Goal: Task Accomplishment & Management: Use online tool/utility

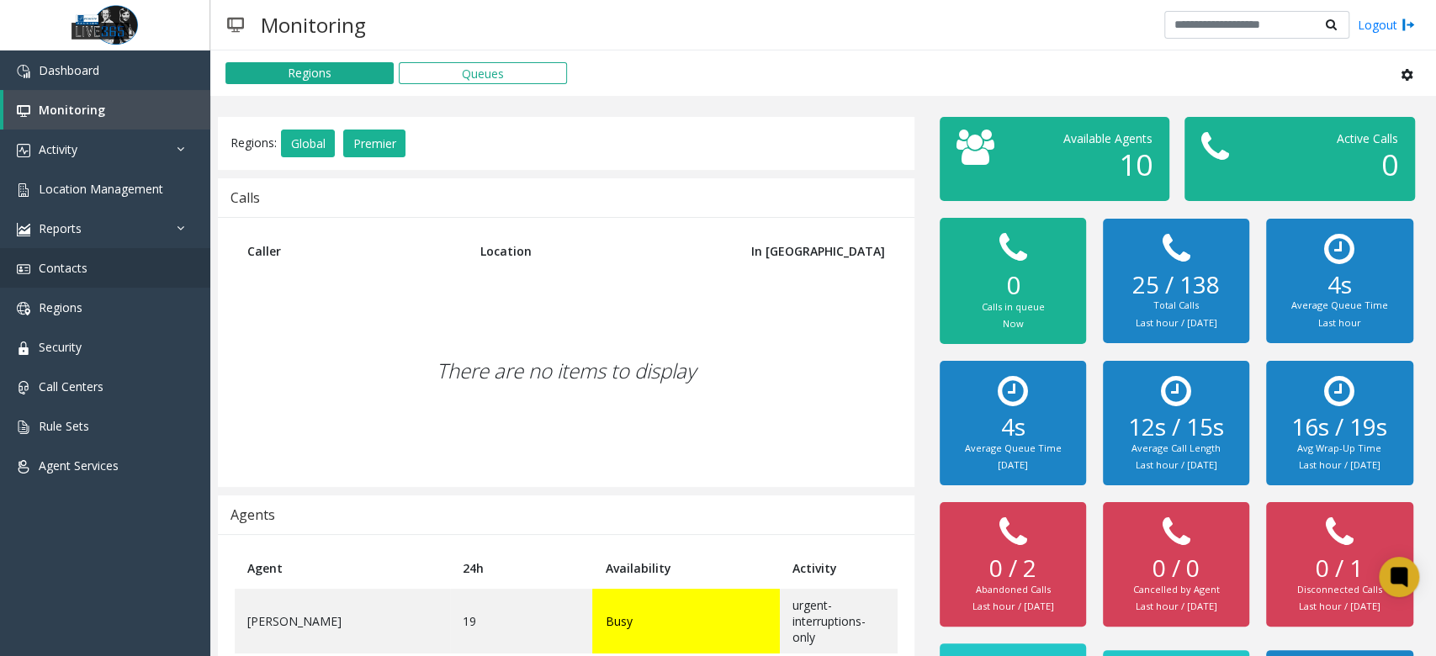
scroll to position [249, 0]
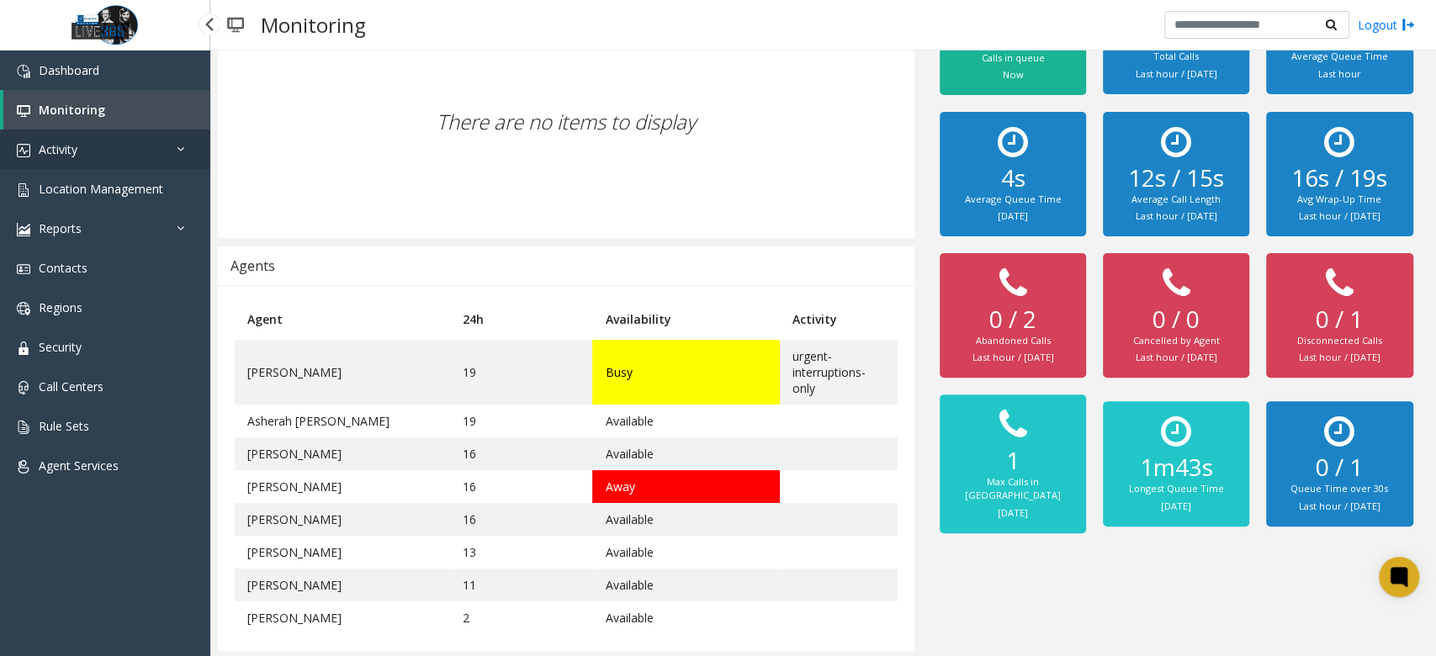
click at [146, 157] on link "Activity" at bounding box center [105, 150] width 210 height 40
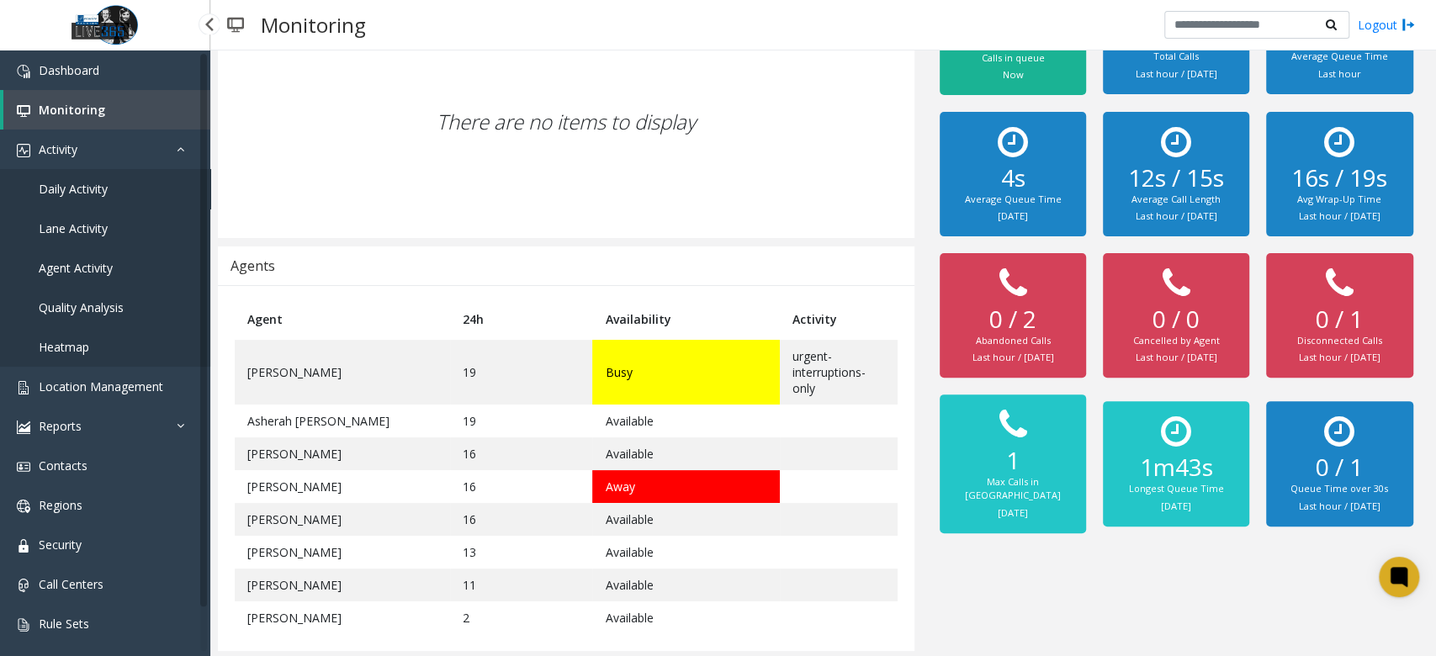
click at [95, 185] on span "Daily Activity" at bounding box center [73, 189] width 69 height 16
click at [118, 416] on link "Reports" at bounding box center [105, 426] width 210 height 40
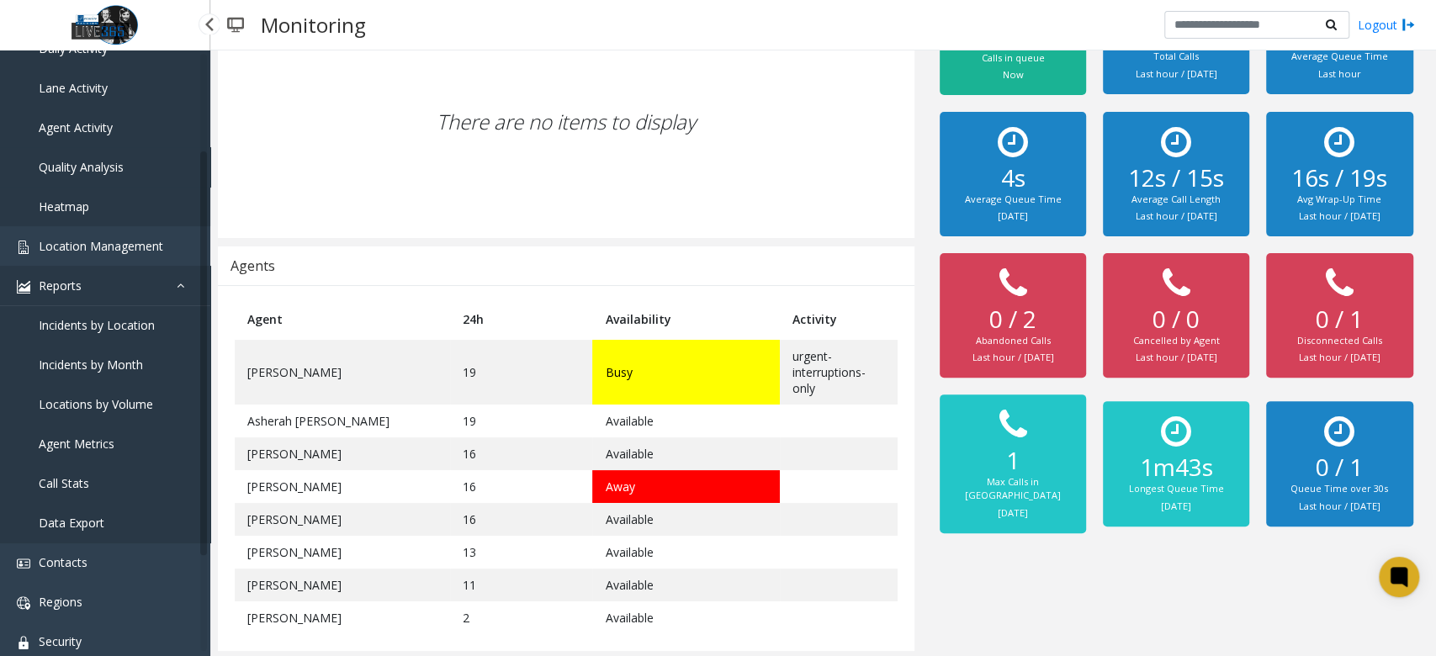
scroll to position [224, 0]
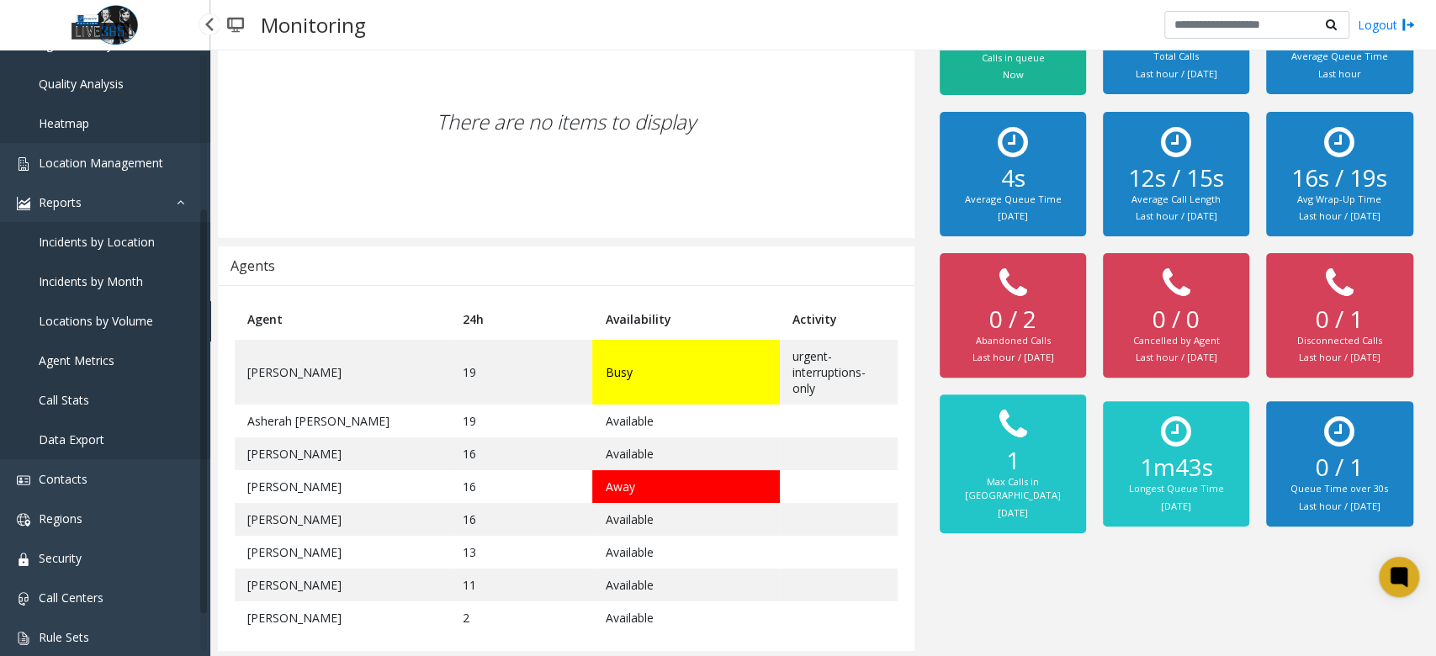
click at [113, 310] on link "Locations by Volume" at bounding box center [105, 321] width 210 height 40
click at [122, 330] on link "Locations by Volume" at bounding box center [105, 321] width 210 height 40
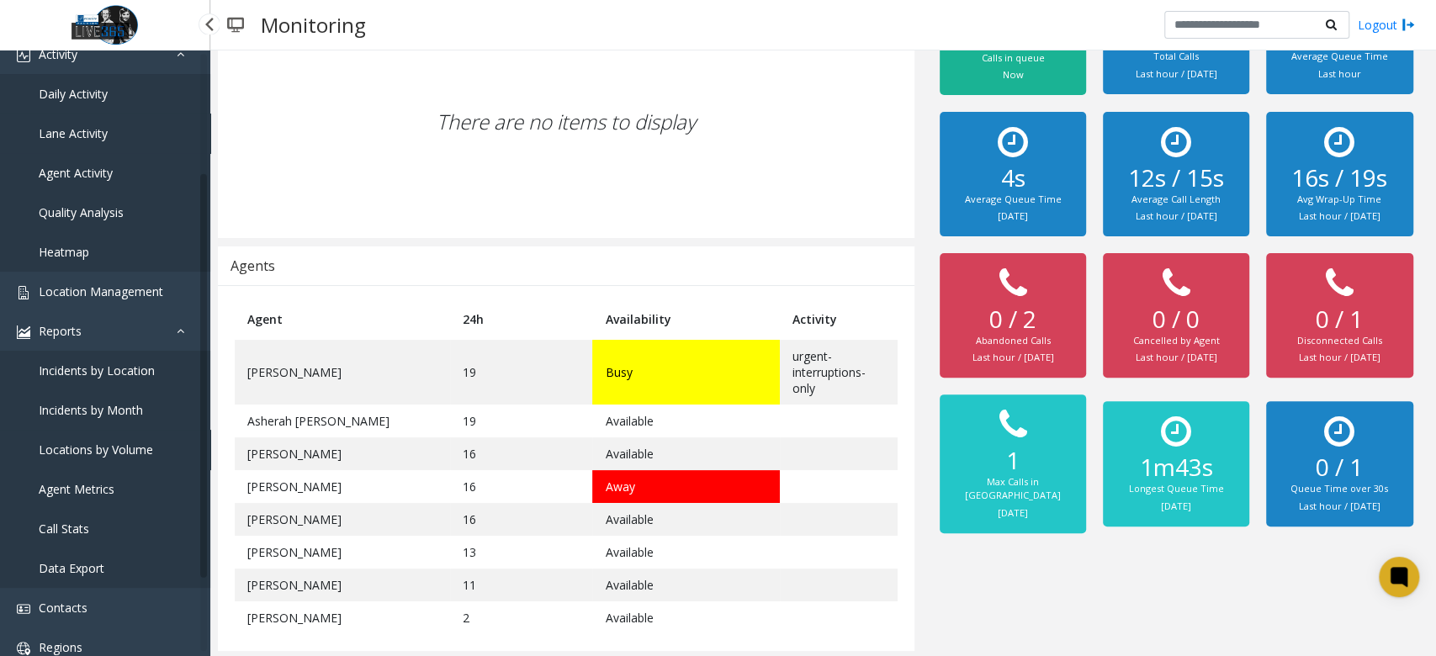
scroll to position [0, 0]
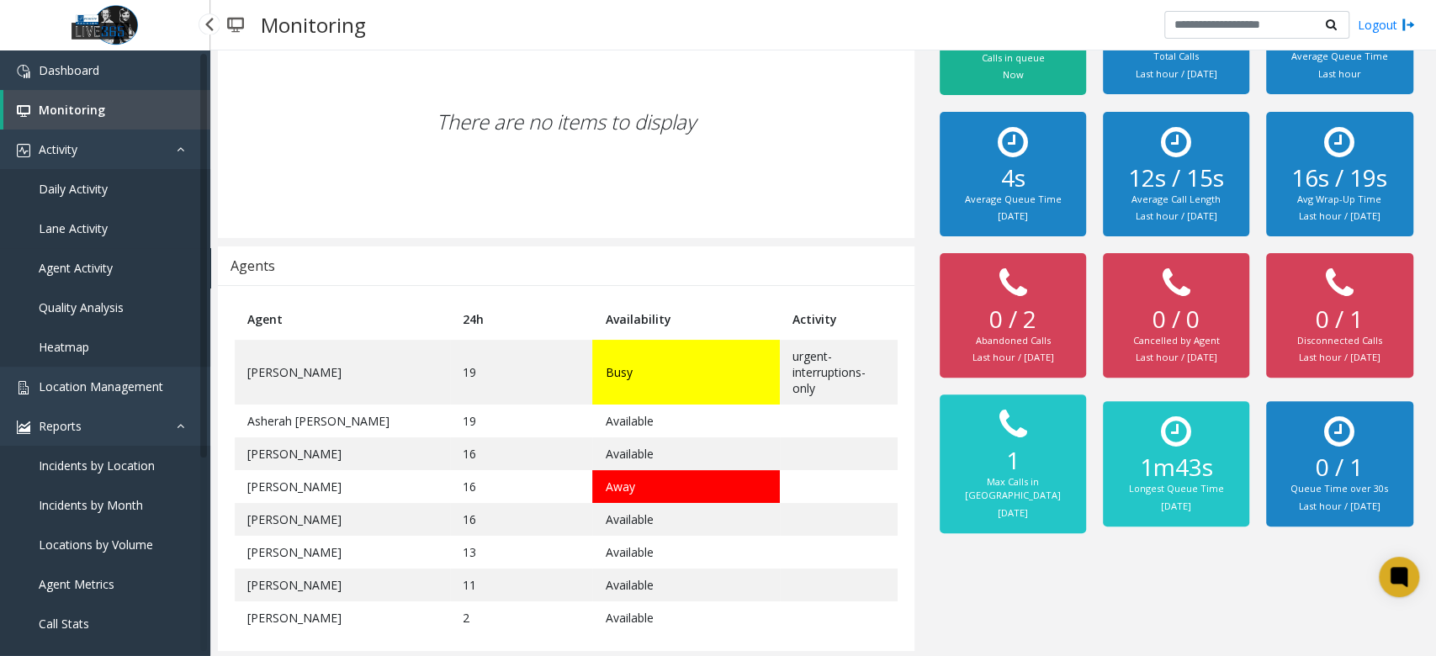
click at [102, 260] on span "Agent Activity" at bounding box center [76, 268] width 74 height 16
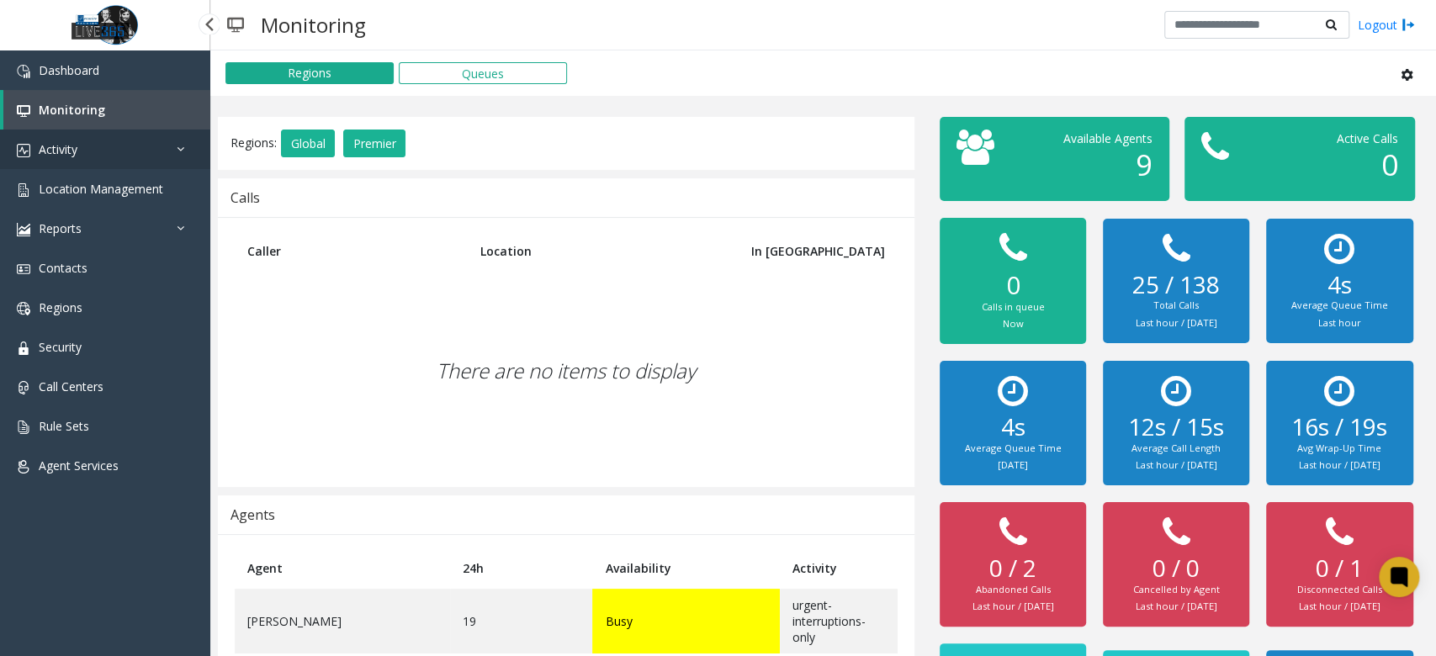
click at [103, 150] on link "Activity" at bounding box center [105, 150] width 210 height 40
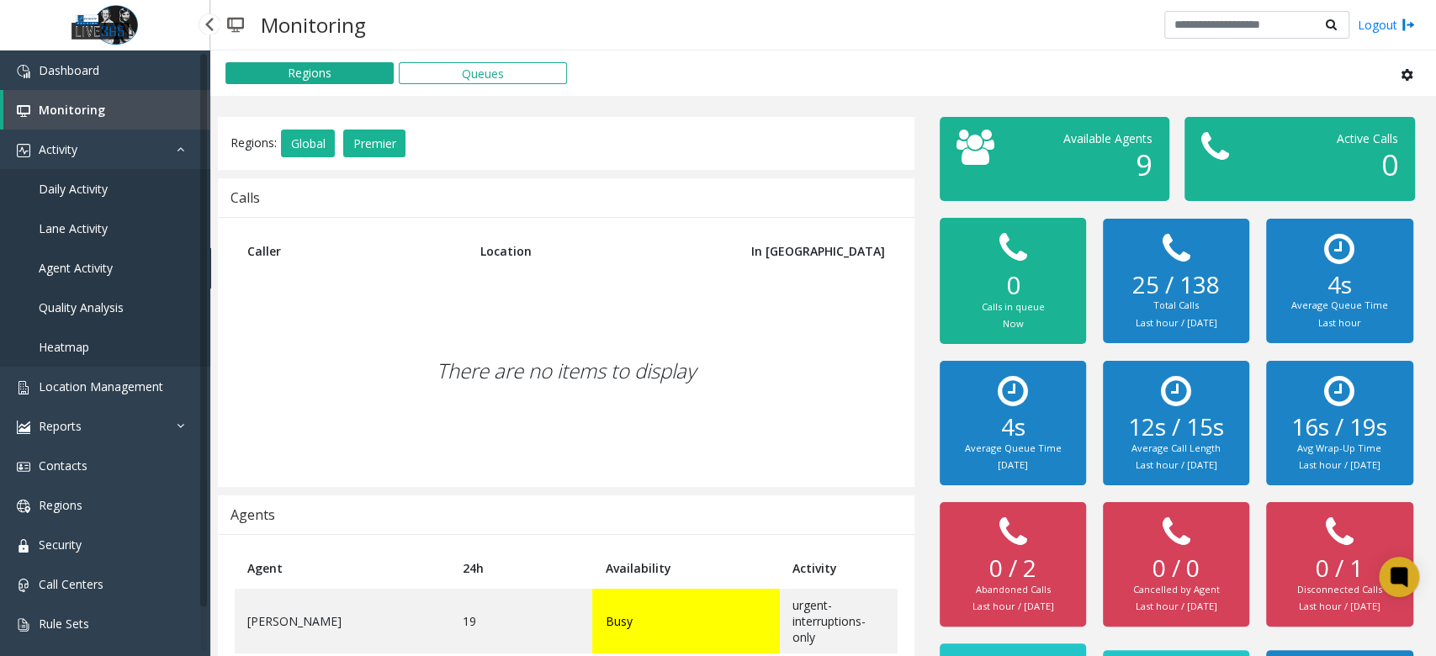
click at [90, 269] on span "Agent Activity" at bounding box center [76, 268] width 74 height 16
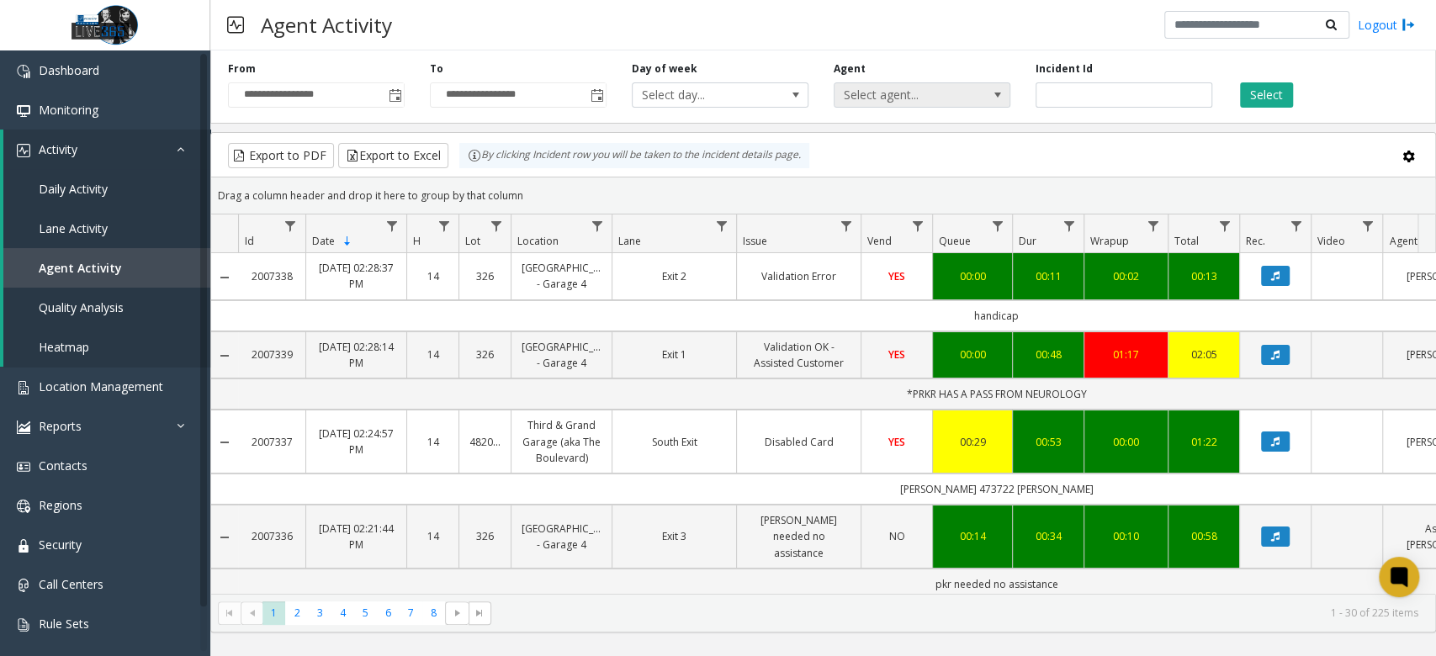
click at [969, 88] on span "Select agent..." at bounding box center [905, 95] width 140 height 24
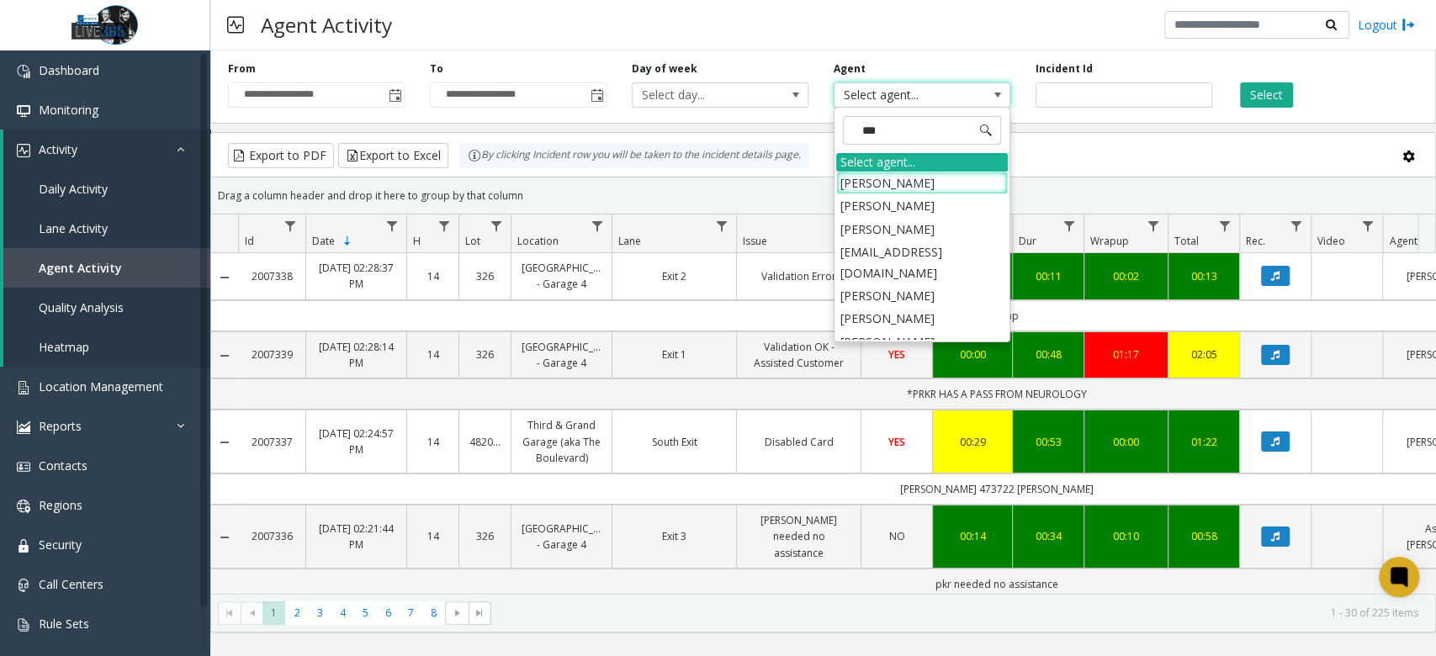
type input "****"
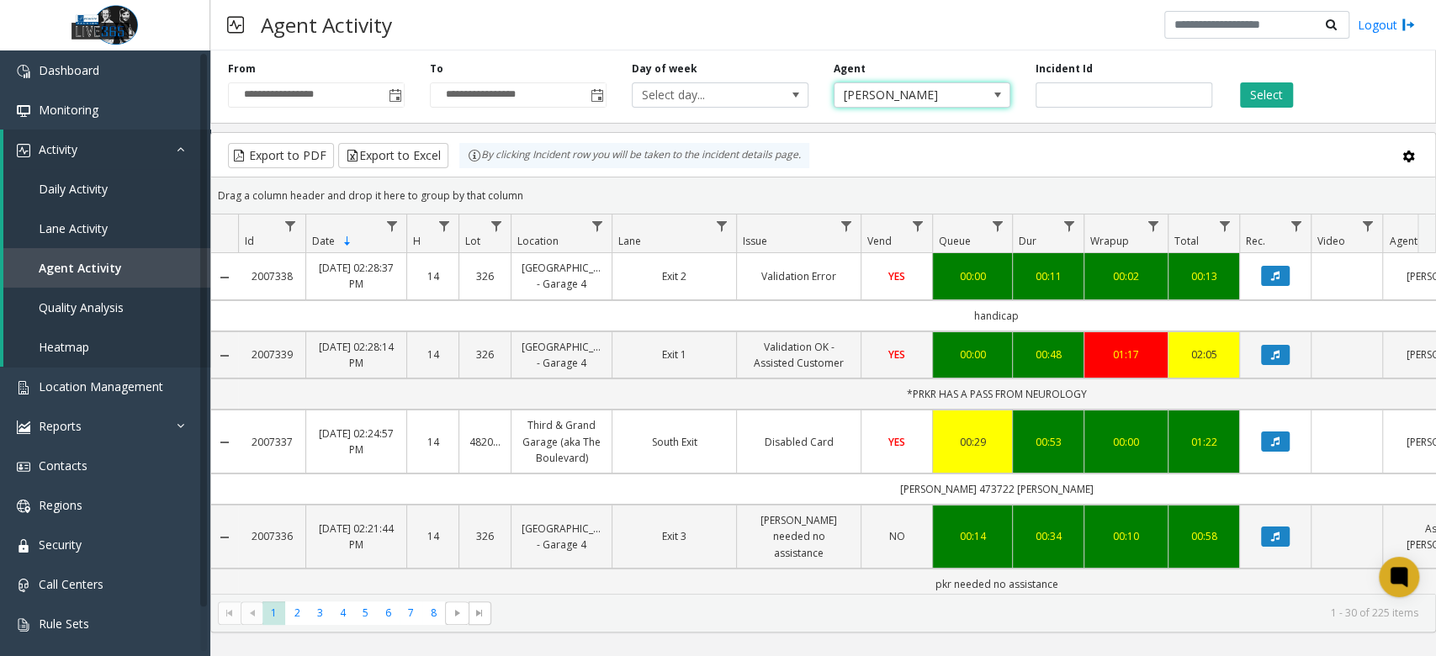
click at [969, 88] on span "[PERSON_NAME]" at bounding box center [905, 95] width 140 height 24
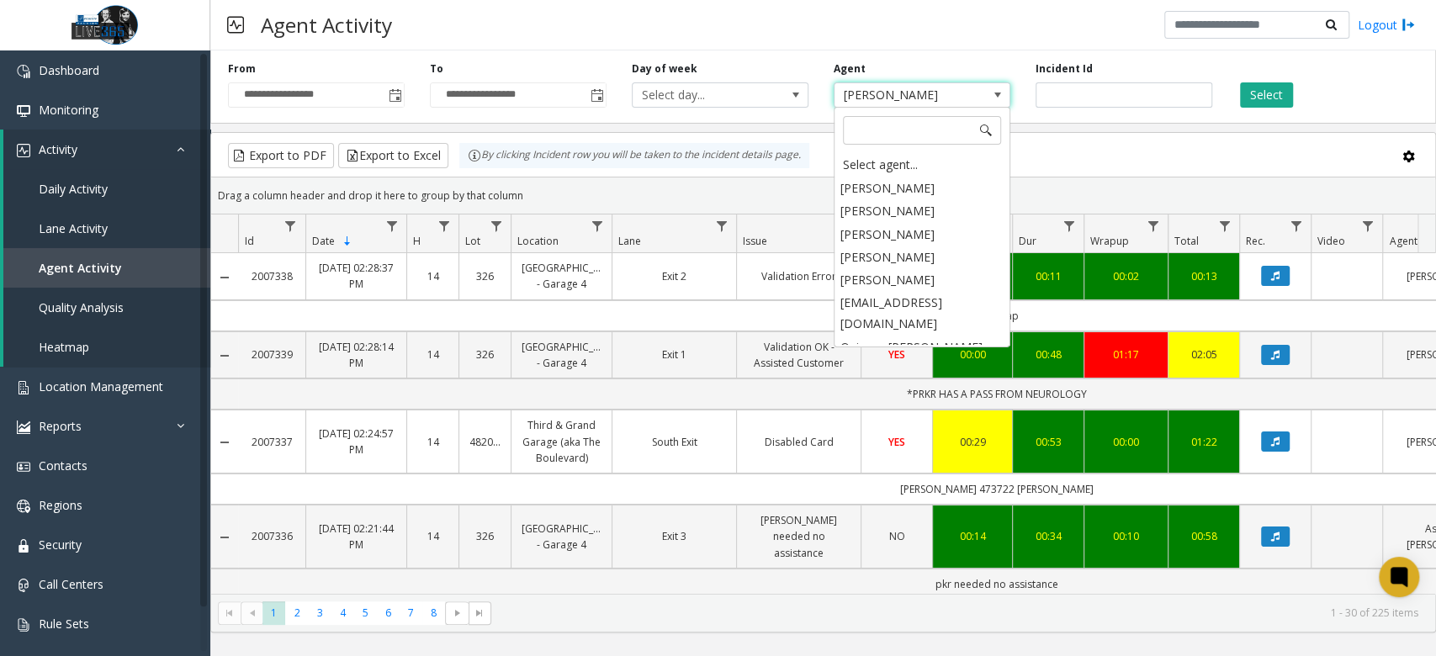
scroll to position [4478, 0]
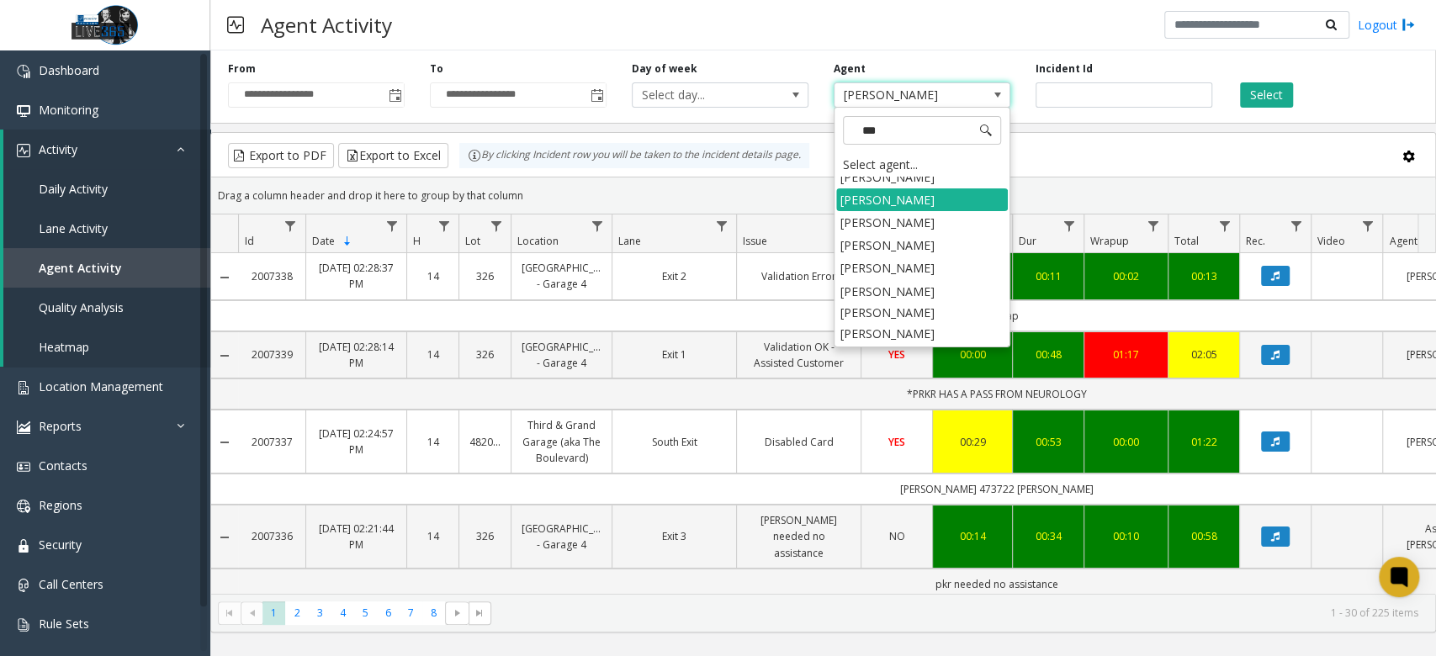
type input "****"
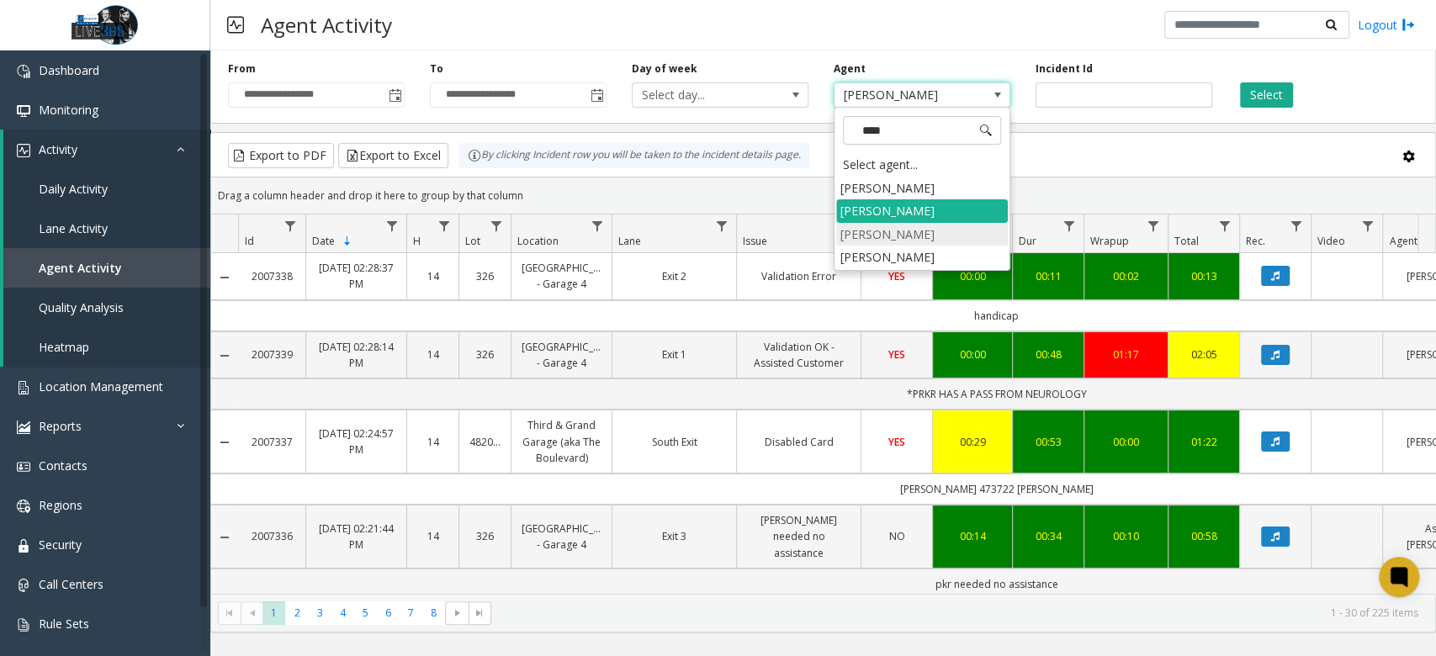
click at [932, 236] on li "[PERSON_NAME]" at bounding box center [922, 234] width 172 height 23
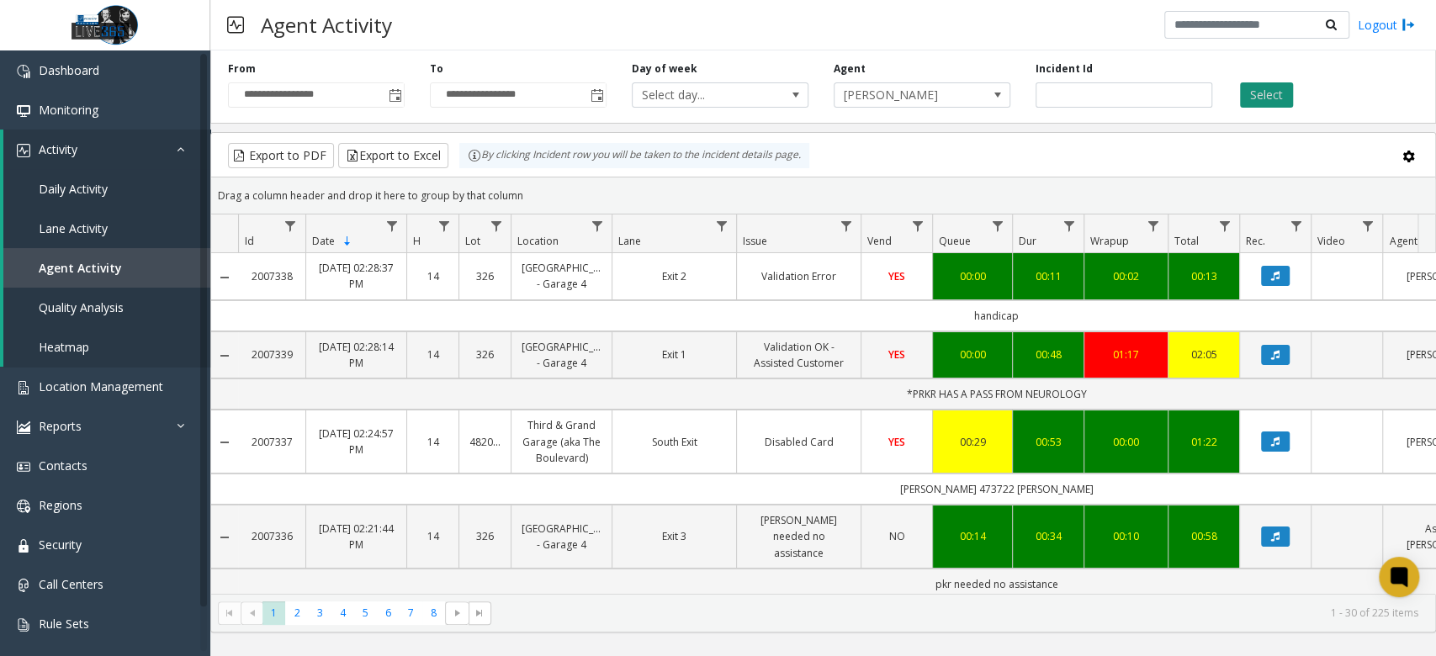
click at [1263, 98] on button "Select" at bounding box center [1266, 94] width 53 height 25
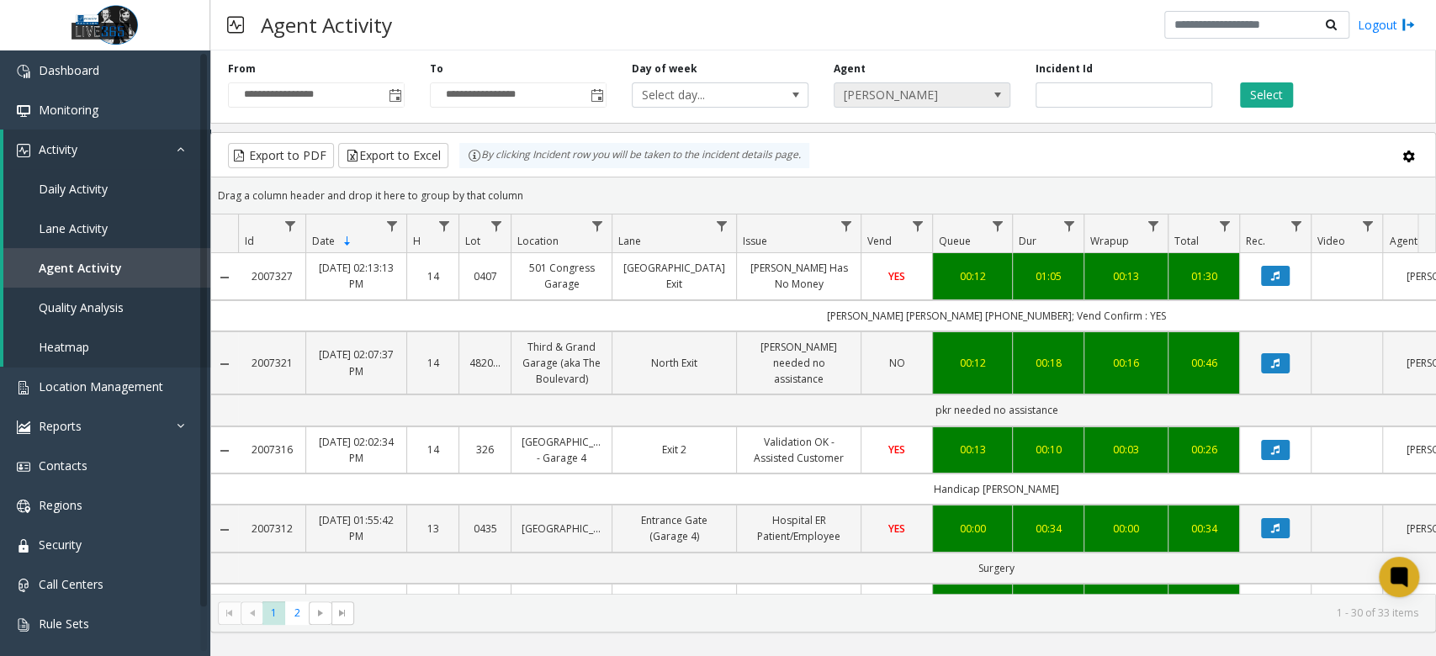
click at [974, 97] on span "[PERSON_NAME]" at bounding box center [905, 95] width 140 height 24
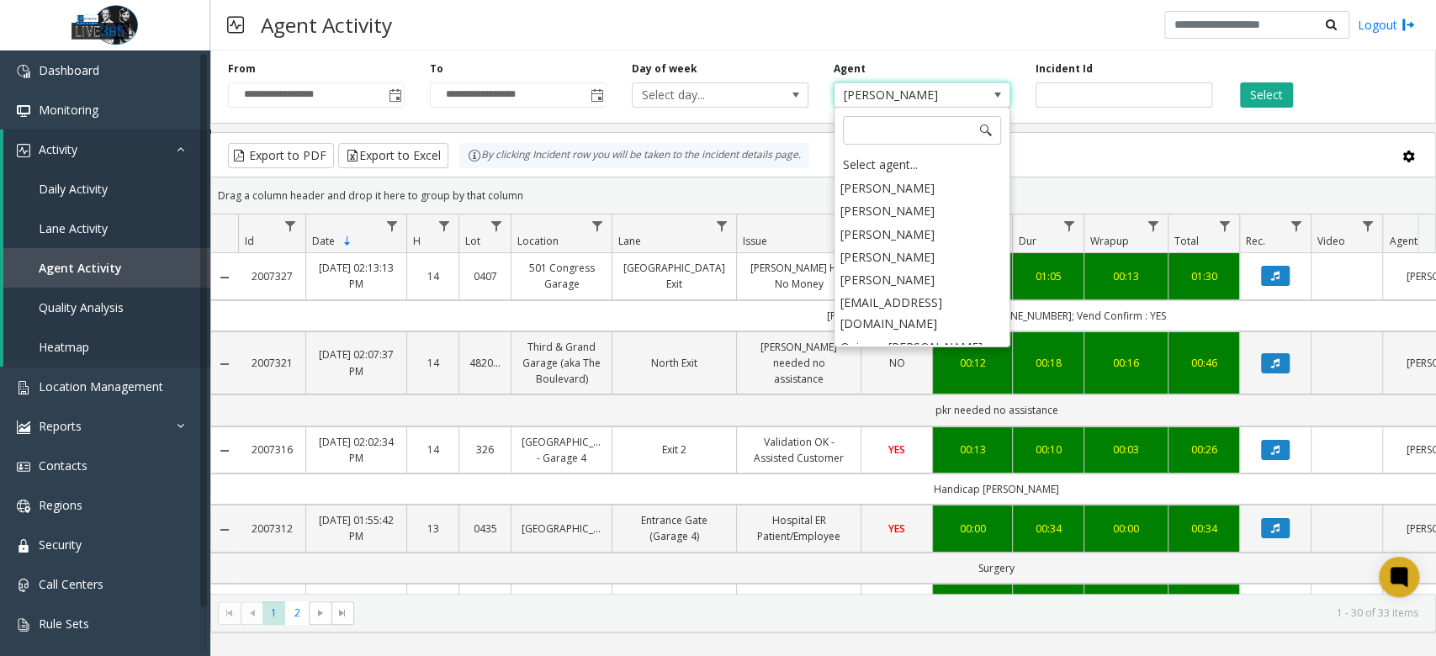
scroll to position [4569, 0]
click at [920, 530] on li "[PERSON_NAME]" at bounding box center [922, 541] width 172 height 23
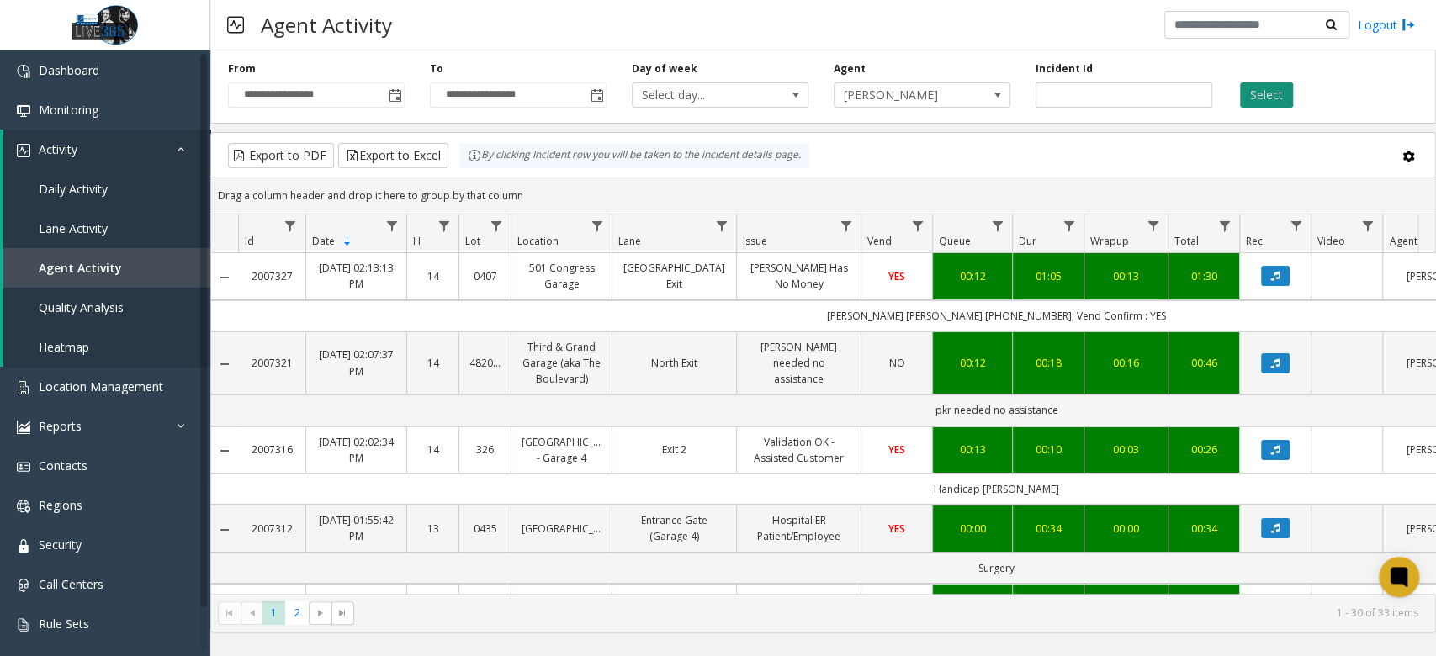
click at [1270, 102] on button "Select" at bounding box center [1266, 94] width 53 height 25
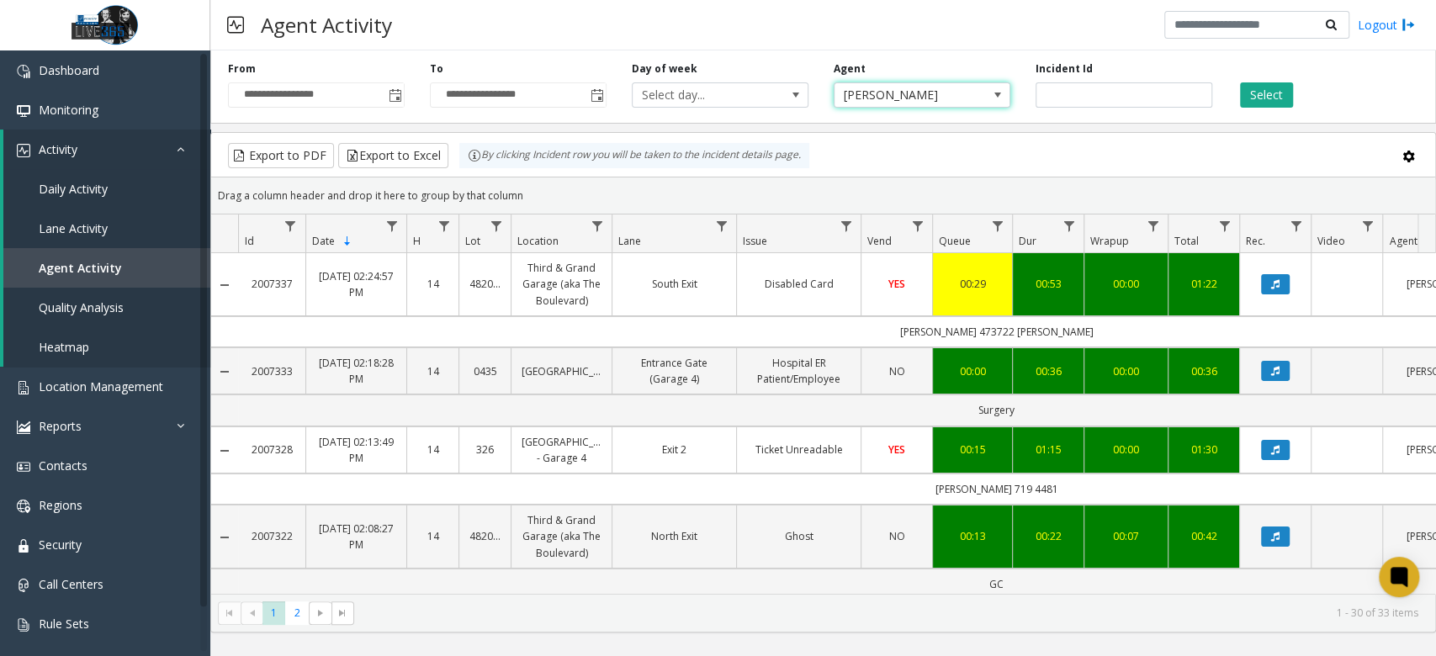
click at [986, 93] on span at bounding box center [998, 95] width 24 height 24
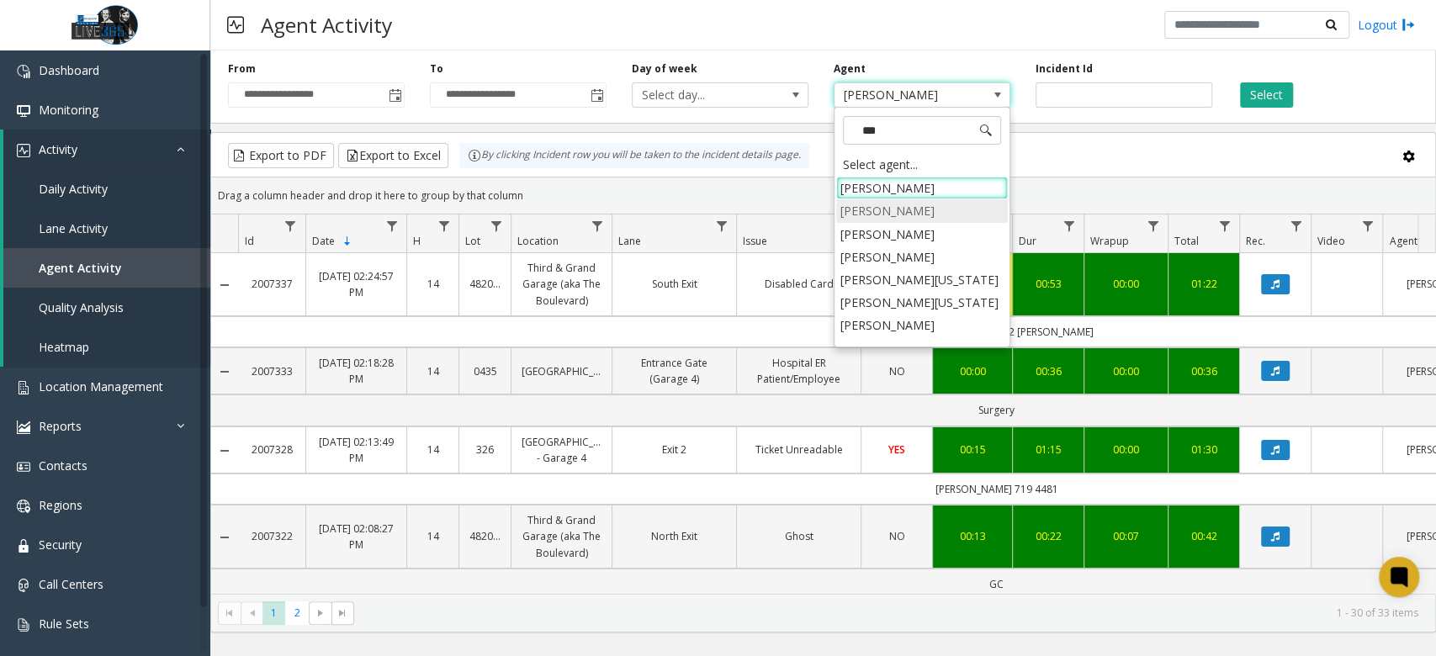
type input "****"
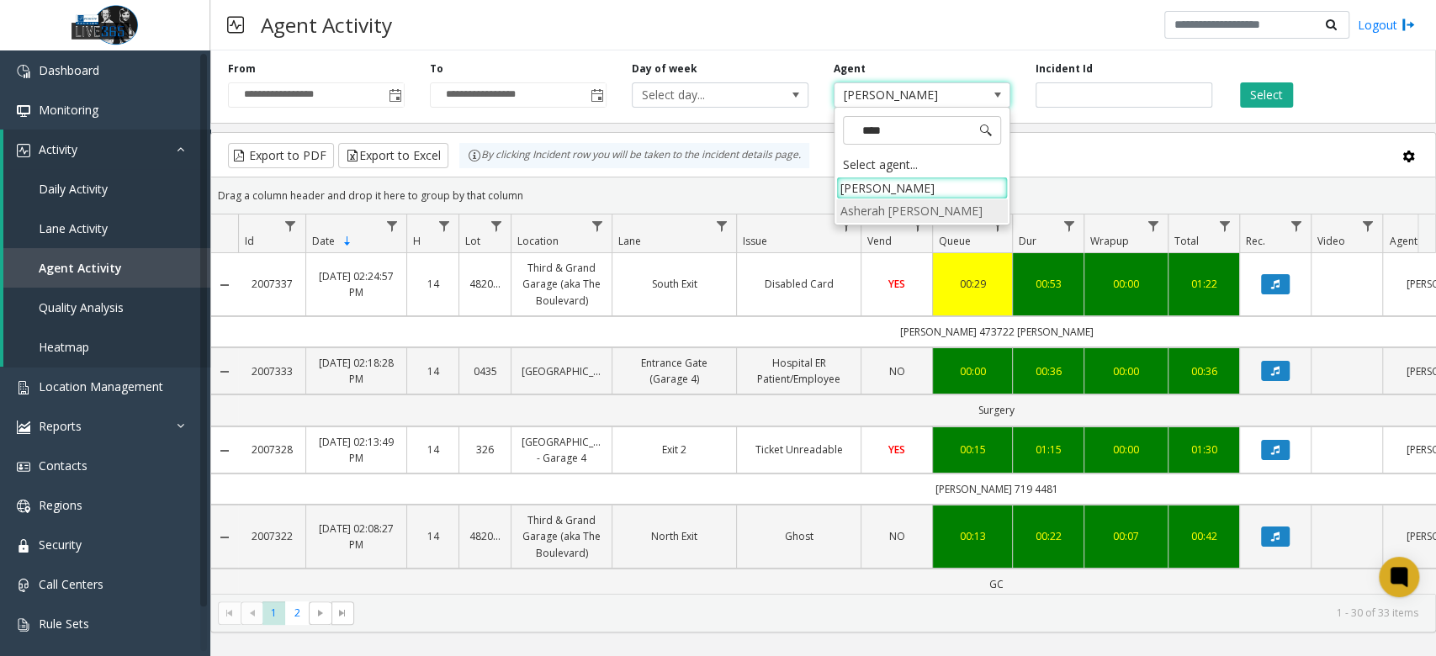
click at [930, 218] on li "Asherah [PERSON_NAME]" at bounding box center [922, 210] width 172 height 23
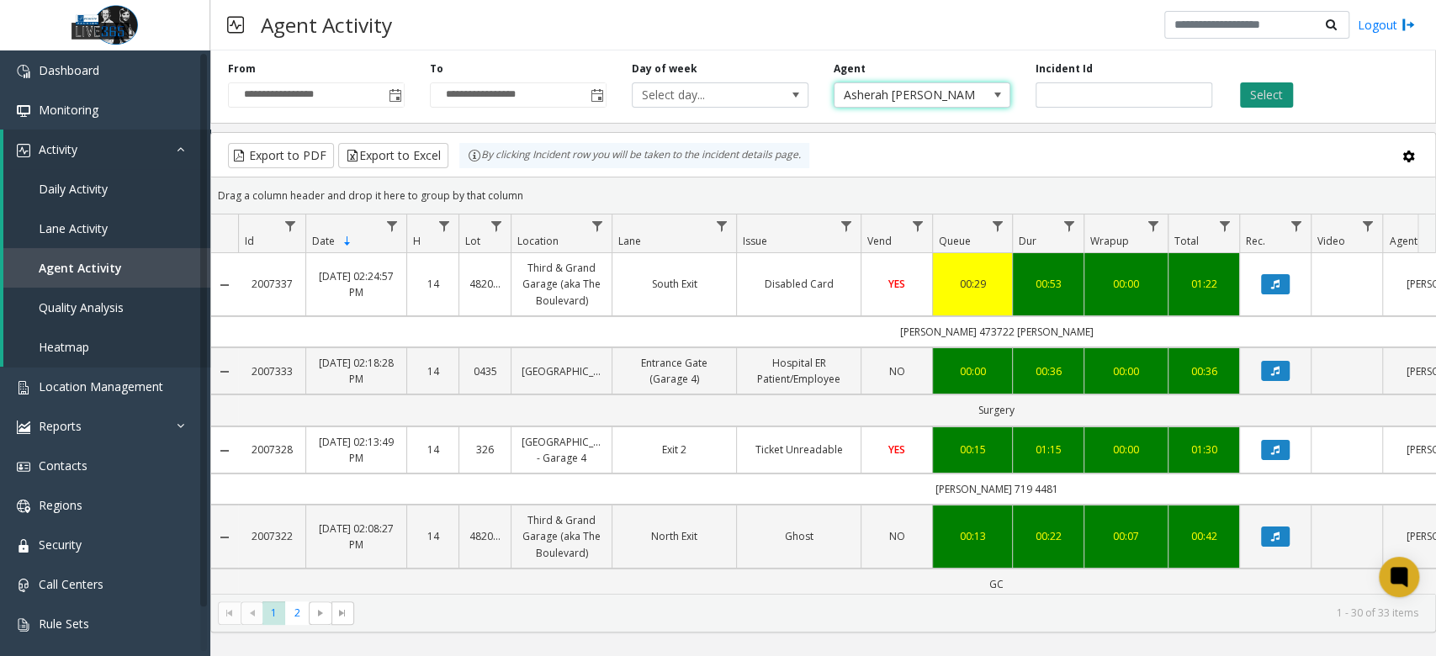
click at [1280, 89] on button "Select" at bounding box center [1266, 94] width 53 height 25
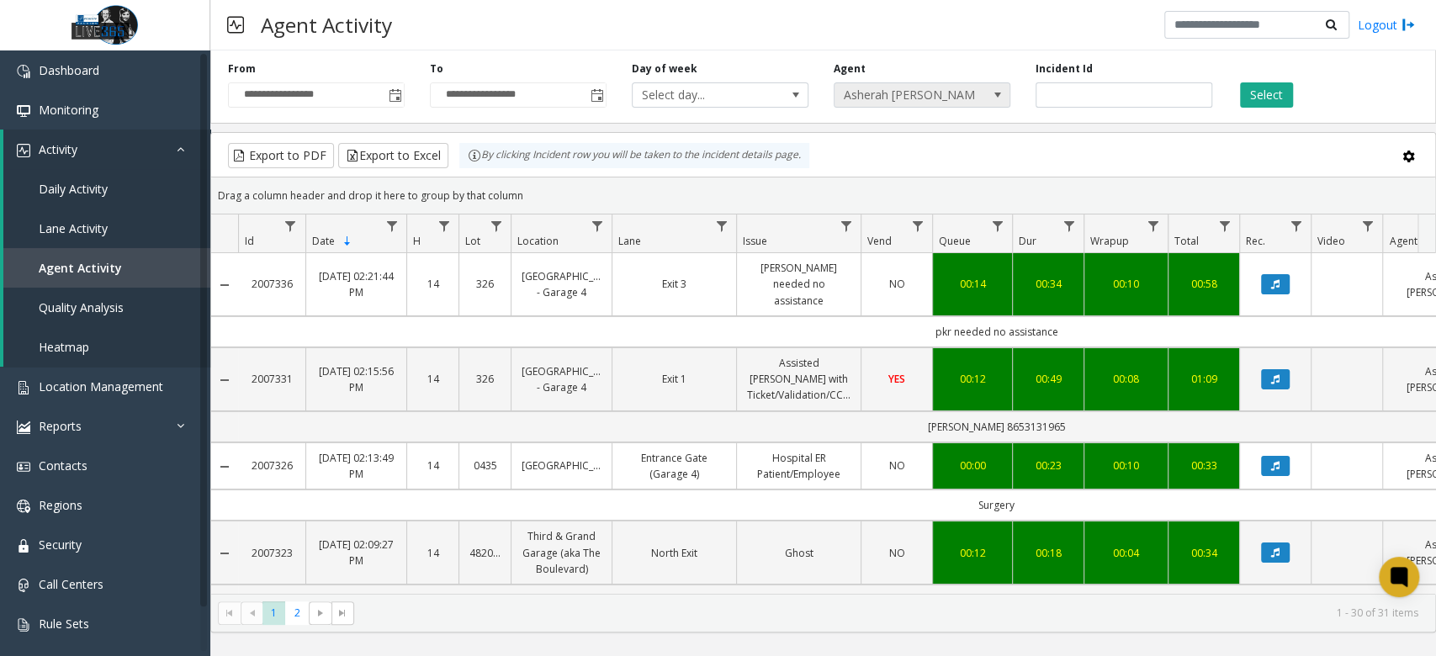
click at [963, 98] on span "Asherah [PERSON_NAME]" at bounding box center [905, 95] width 140 height 24
type input "*****"
click at [1248, 71] on div "Select" at bounding box center [1326, 84] width 202 height 46
click at [1244, 84] on button "Select" at bounding box center [1266, 94] width 53 height 25
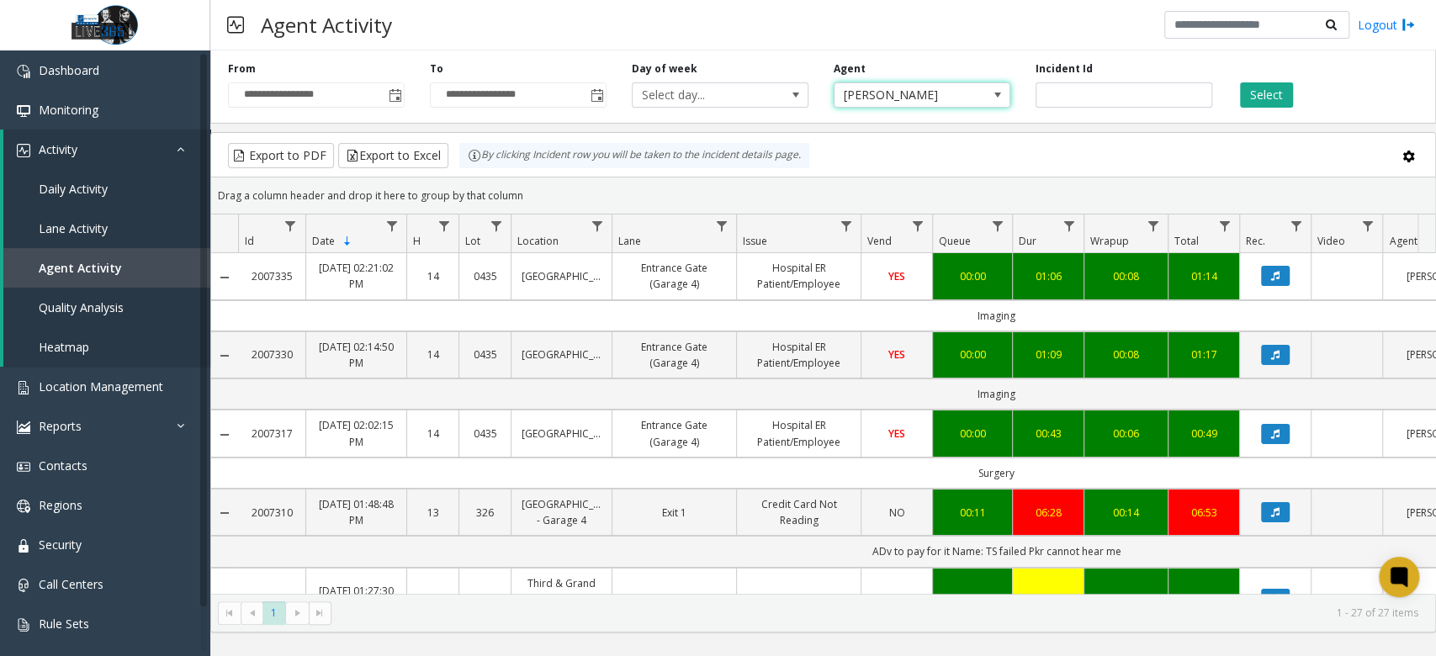
click at [957, 102] on span "[PERSON_NAME]" at bounding box center [905, 95] width 140 height 24
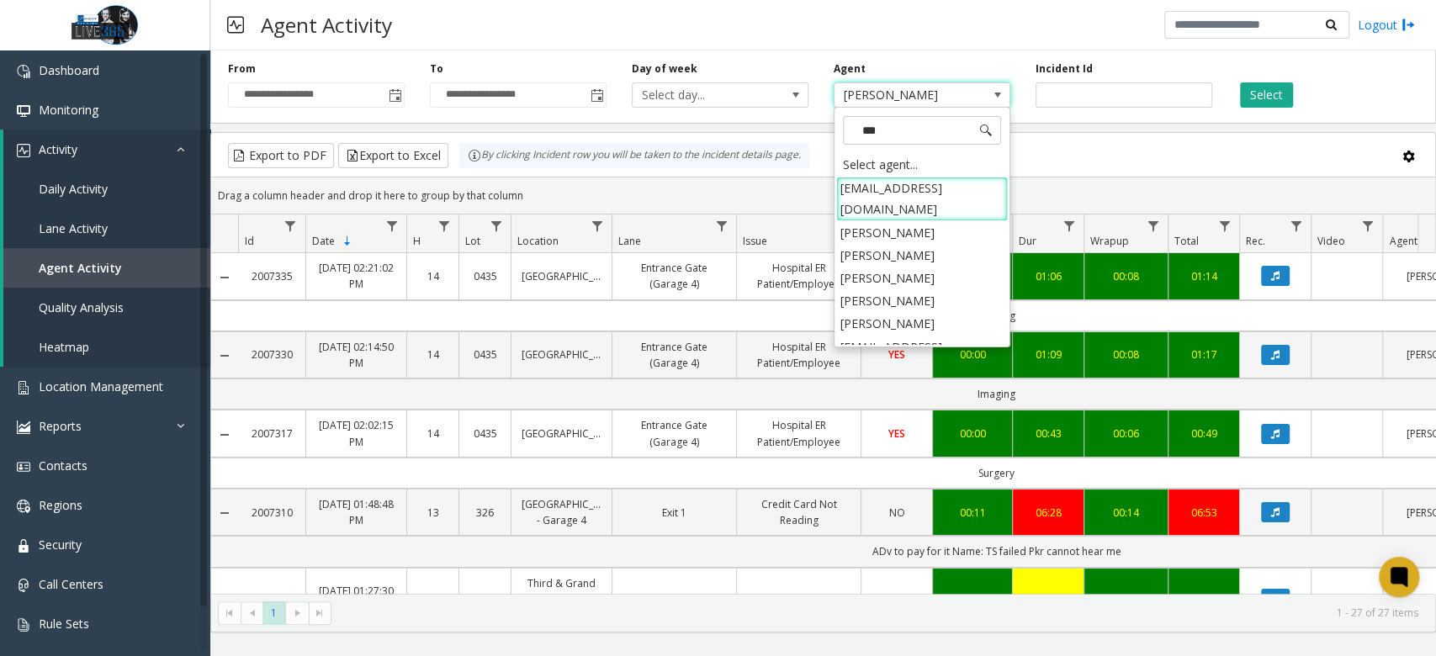
type input "****"
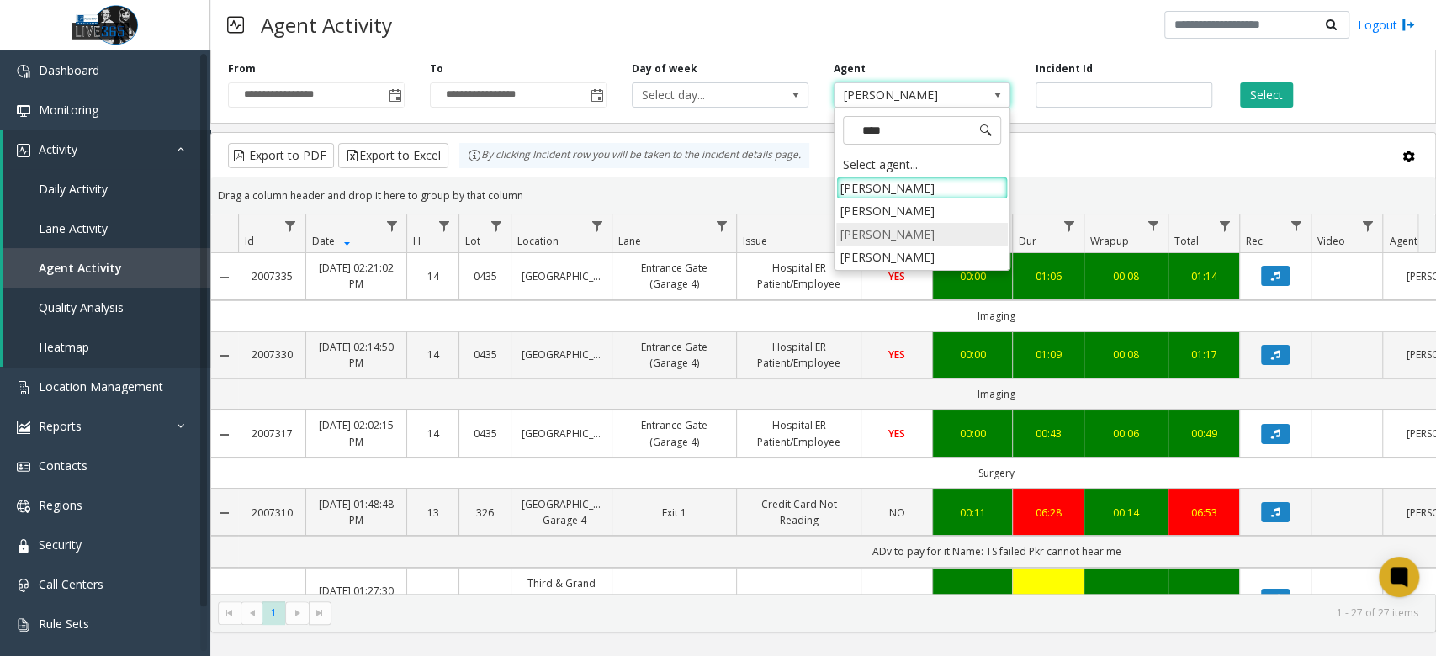
click at [895, 231] on li "[PERSON_NAME]" at bounding box center [922, 234] width 172 height 23
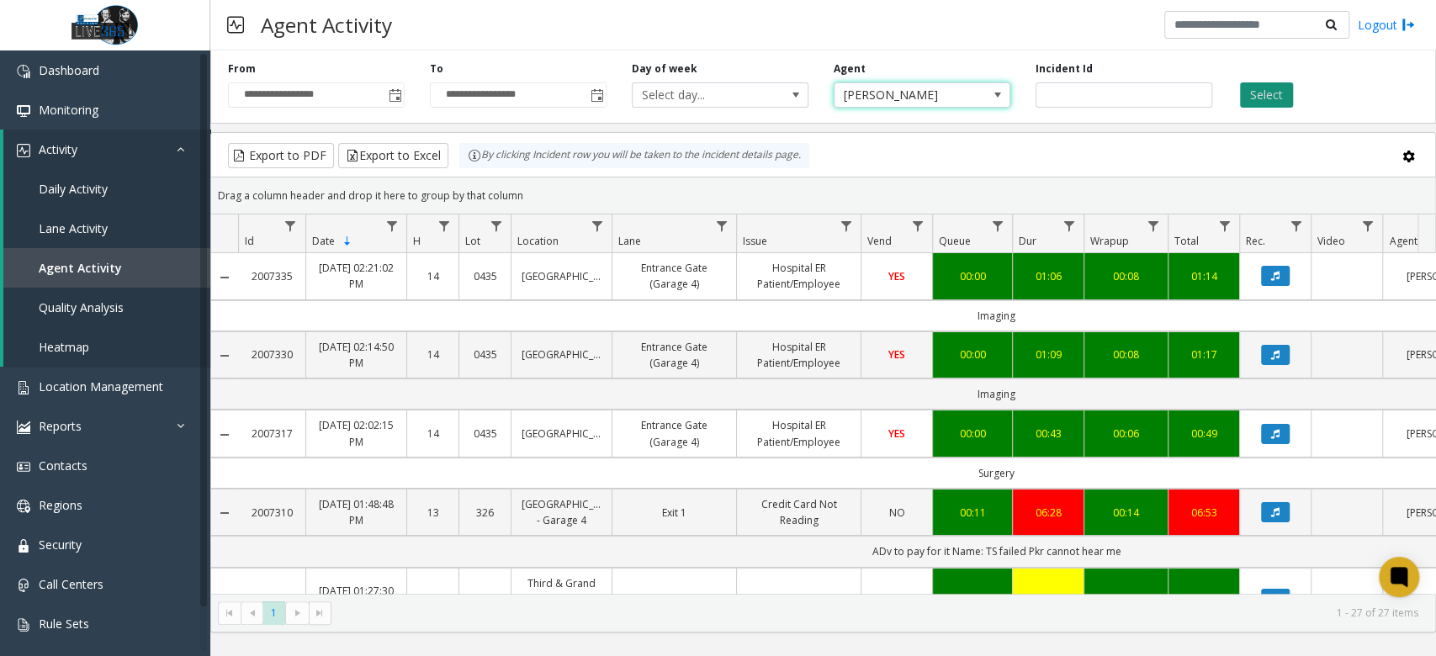
click at [1269, 95] on button "Select" at bounding box center [1266, 94] width 53 height 25
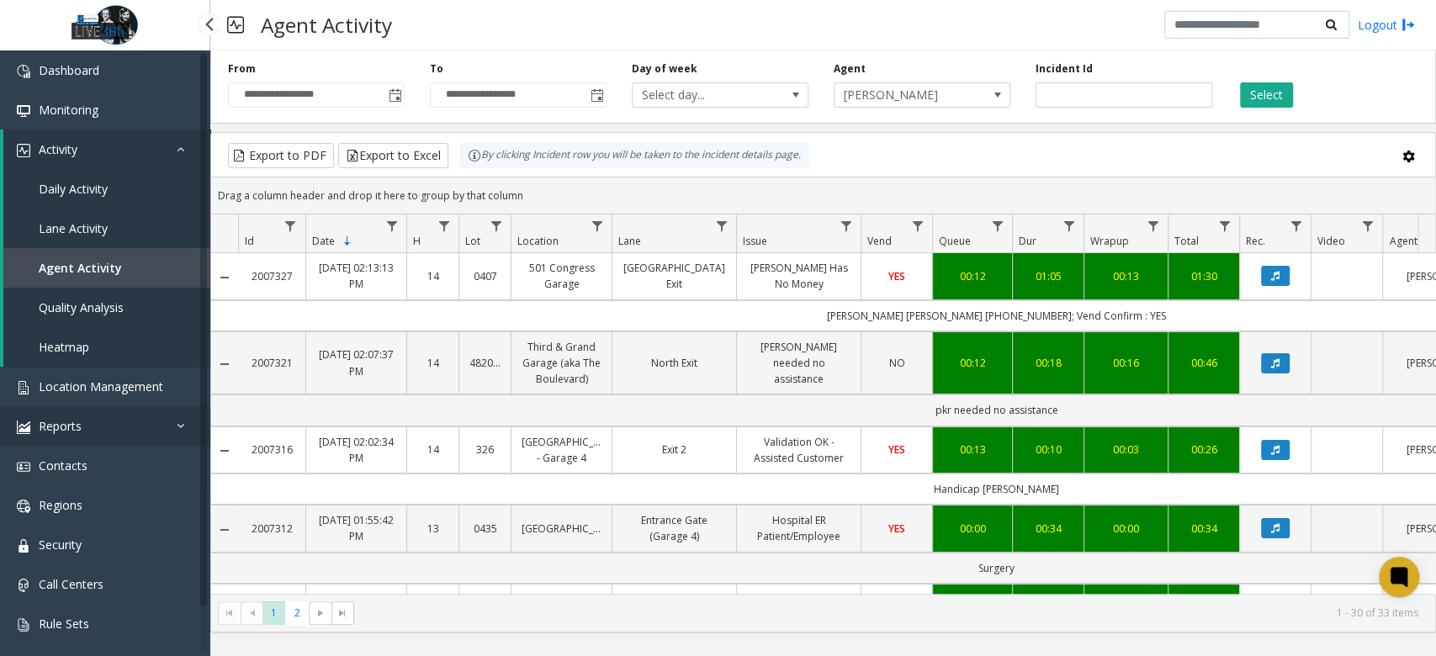
click at [122, 421] on link "Reports" at bounding box center [105, 426] width 210 height 40
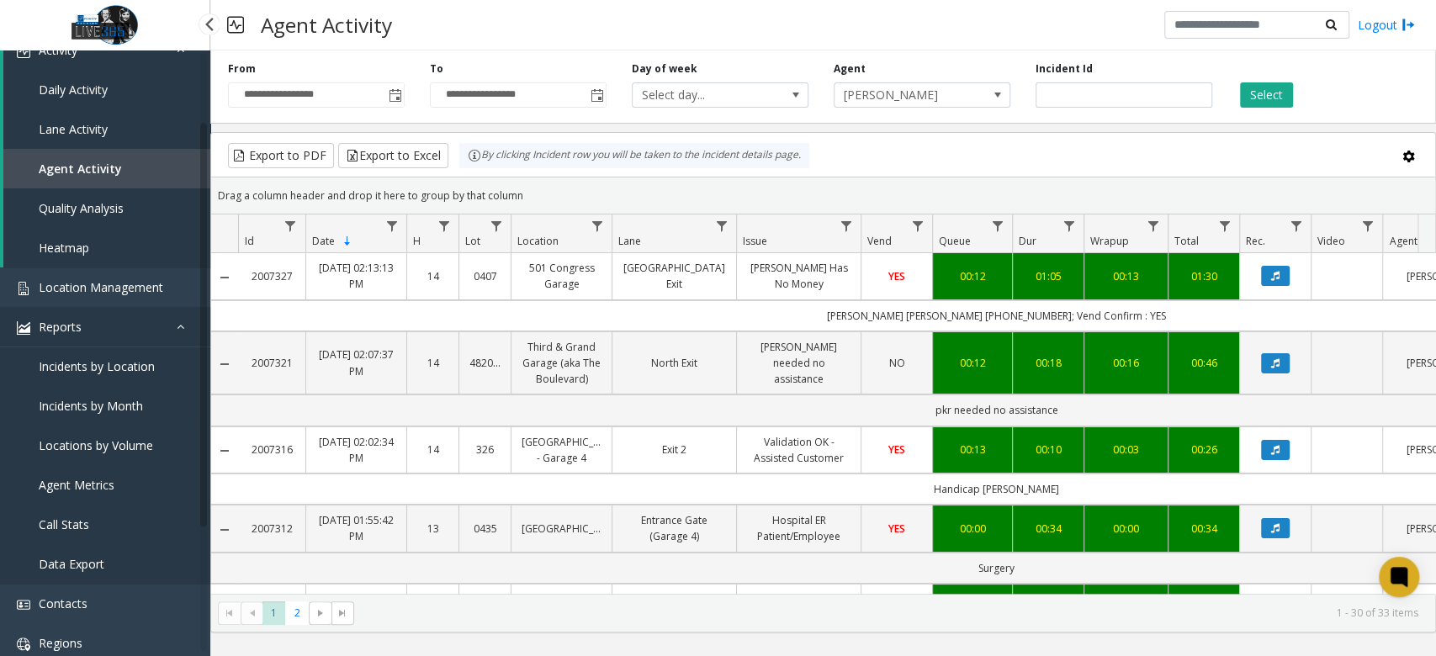
scroll to position [112, 0]
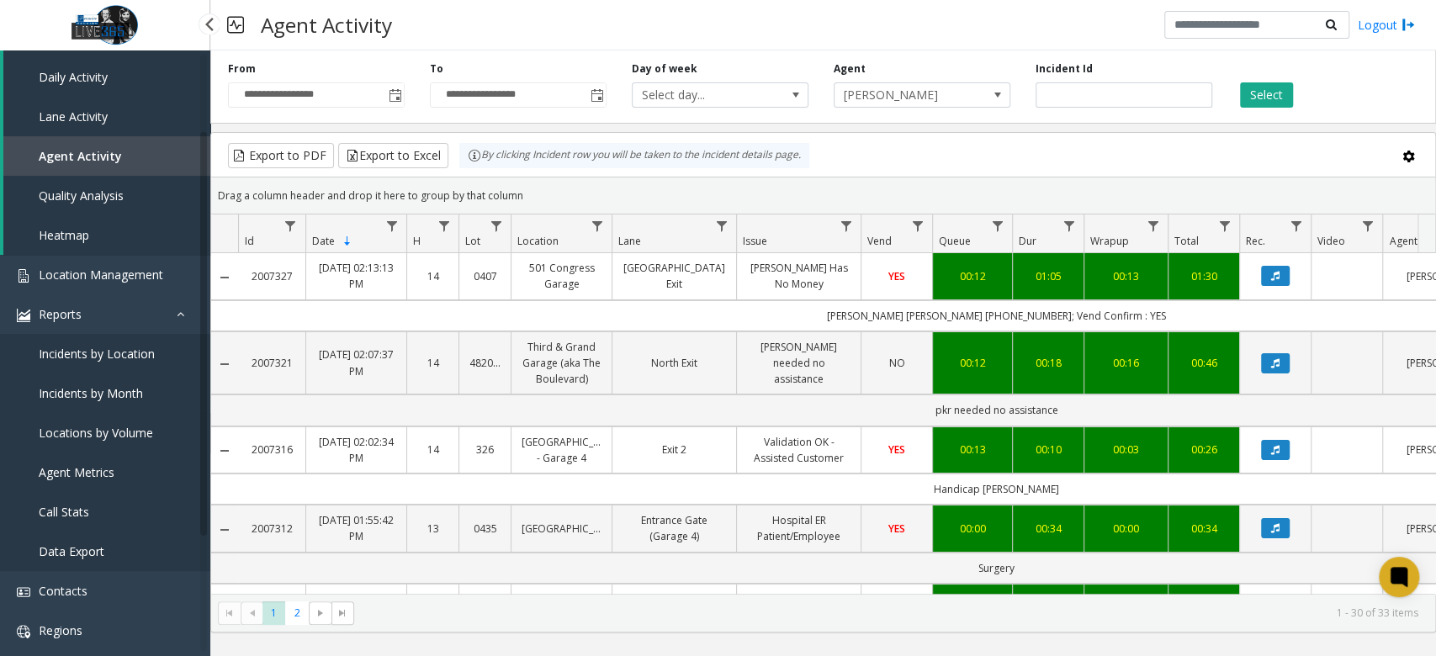
click at [126, 429] on span "Locations by Volume" at bounding box center [96, 433] width 114 height 16
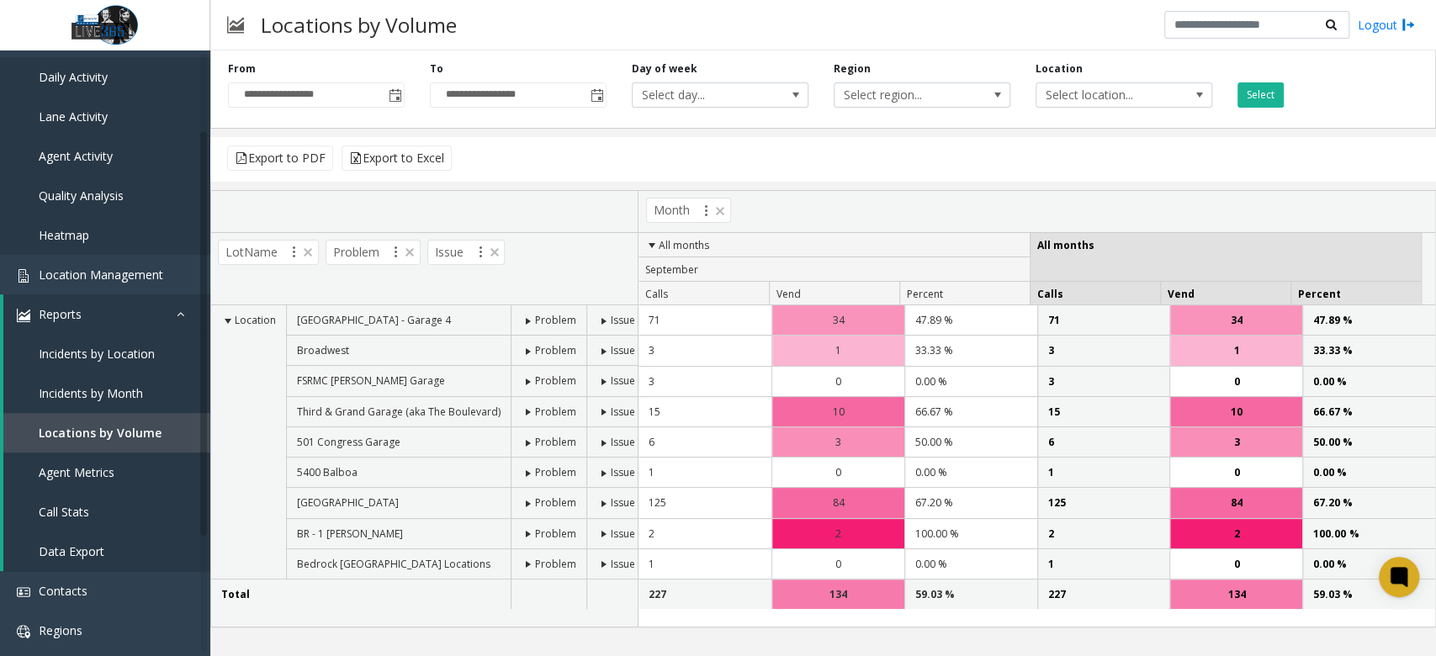
click at [397, 93] on span "Toggle popup" at bounding box center [395, 95] width 13 height 13
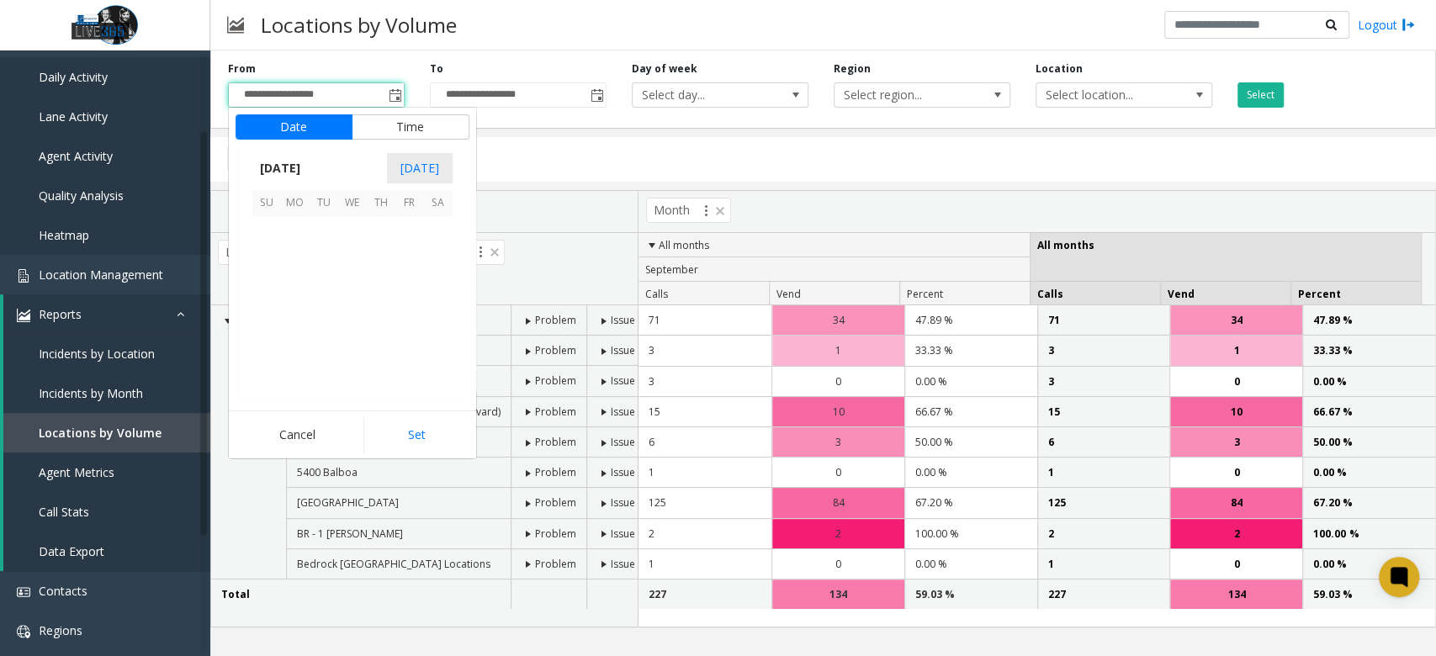
scroll to position [302016, 0]
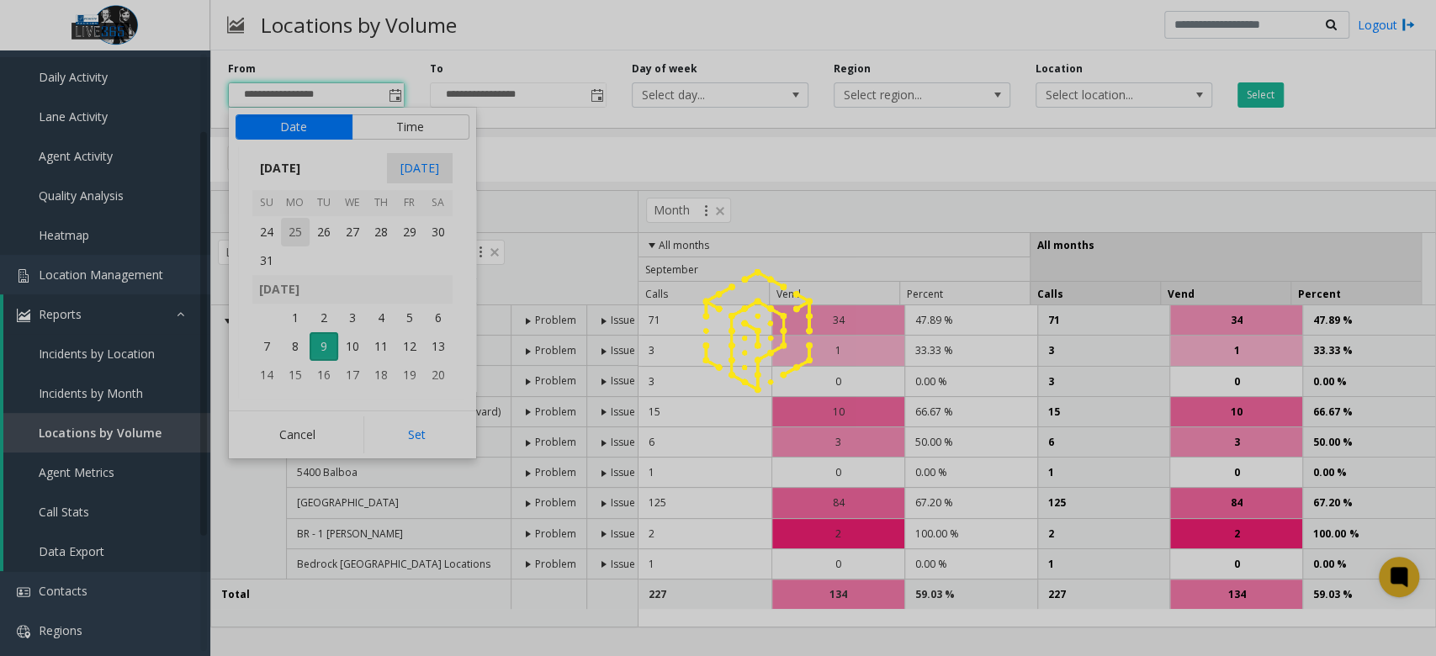
scroll to position [301903, 0]
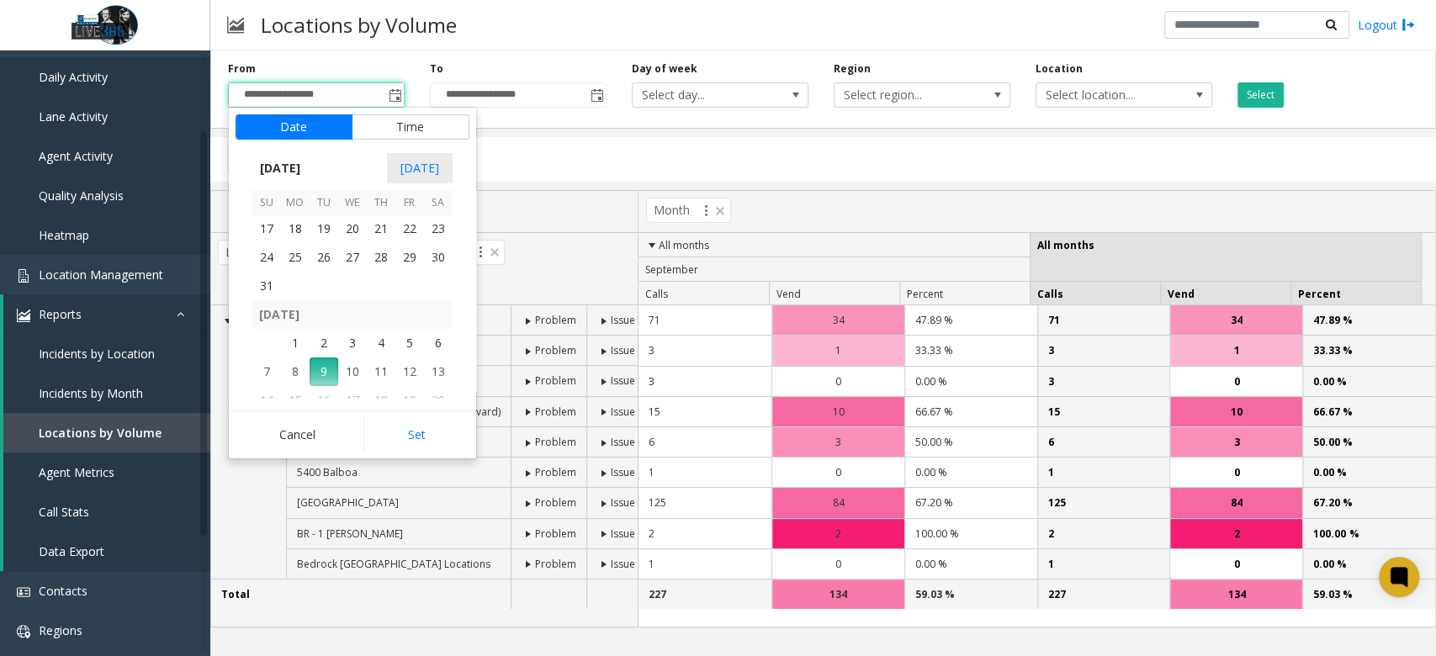
click at [265, 286] on span "31" at bounding box center [266, 286] width 29 height 29
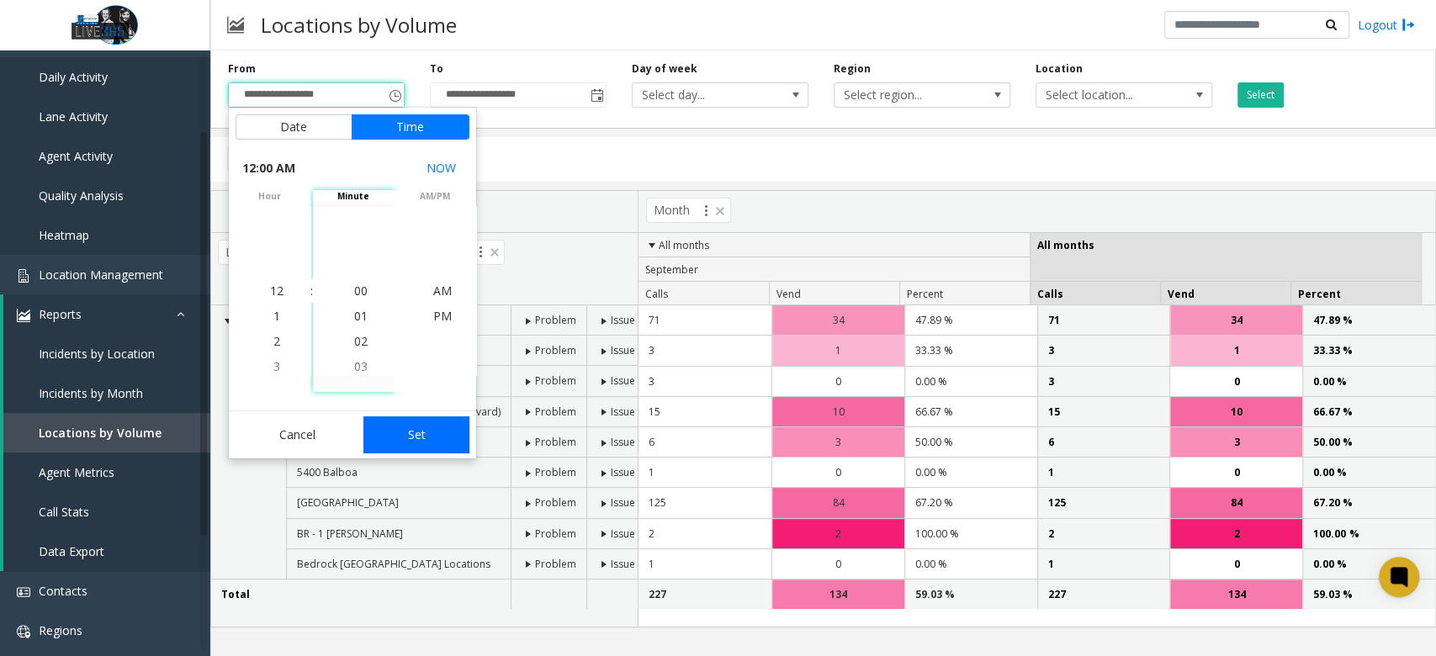
click at [438, 438] on button "Set" at bounding box center [417, 435] width 106 height 37
type input "**********"
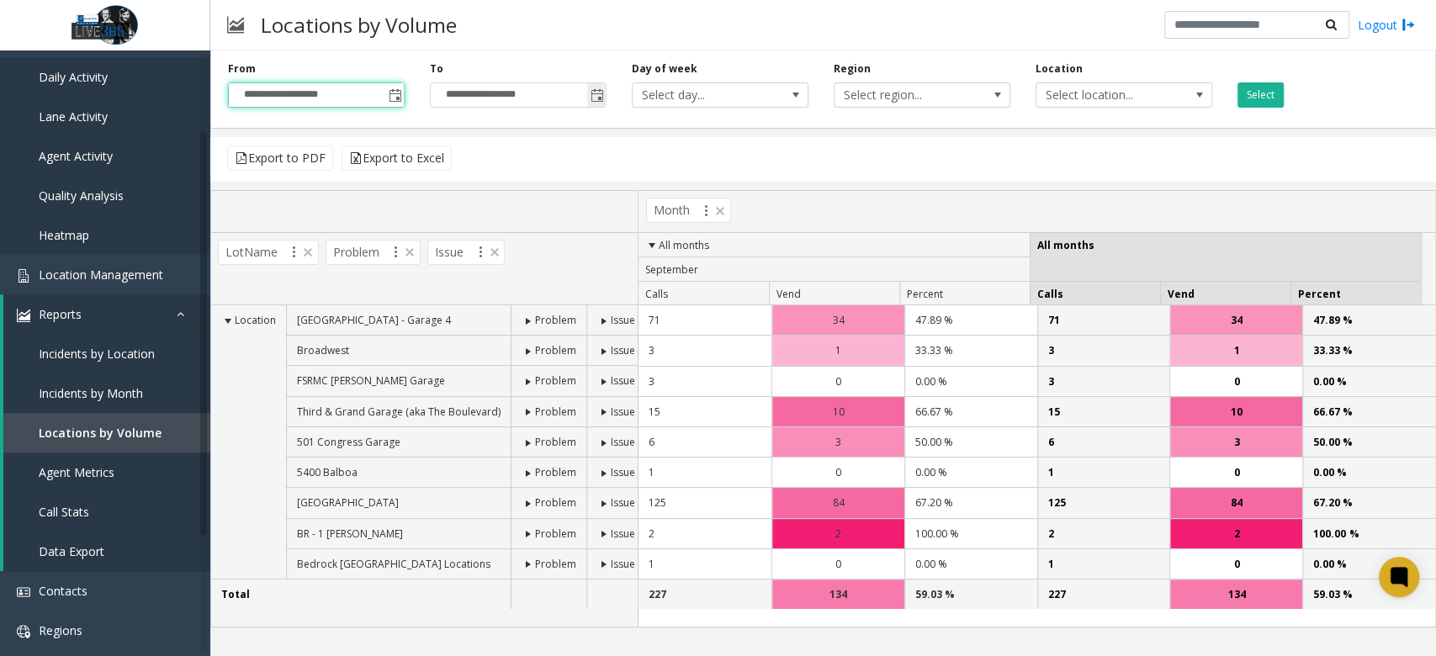
click at [600, 96] on span "Toggle popup" at bounding box center [597, 95] width 13 height 13
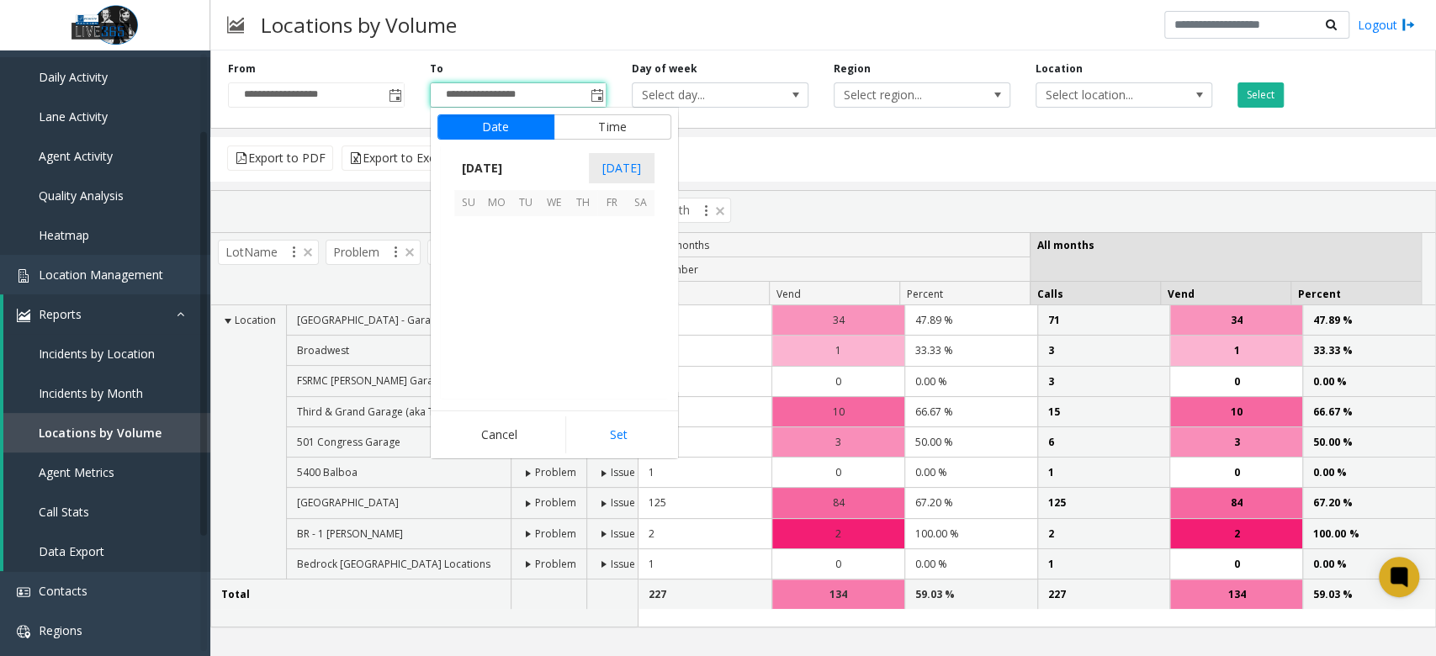
scroll to position [25, 0]
click at [648, 233] on span "6" at bounding box center [640, 230] width 29 height 29
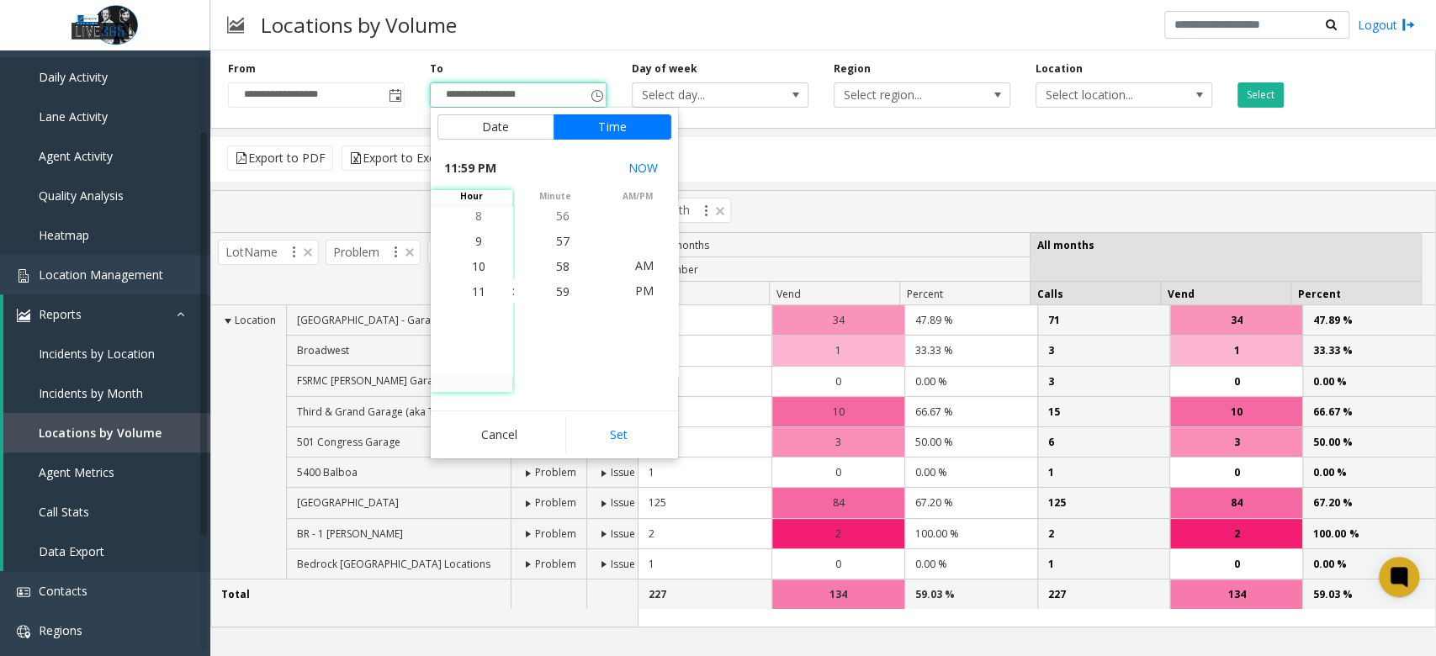
drag, startPoint x: 625, startPoint y: 429, endPoint x: 711, endPoint y: 230, distance: 217.1
click at [624, 431] on button "Set" at bounding box center [618, 435] width 106 height 37
type input "**********"
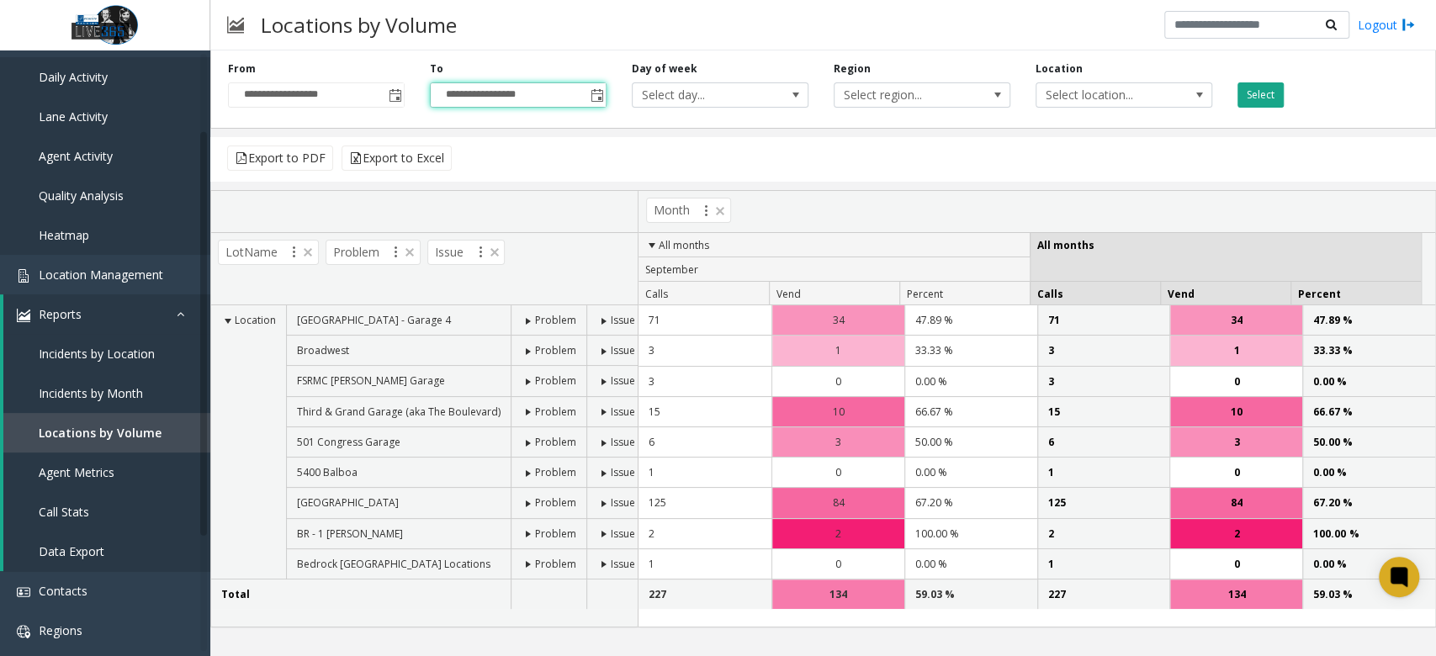
click at [1256, 98] on button "Select" at bounding box center [1261, 94] width 46 height 25
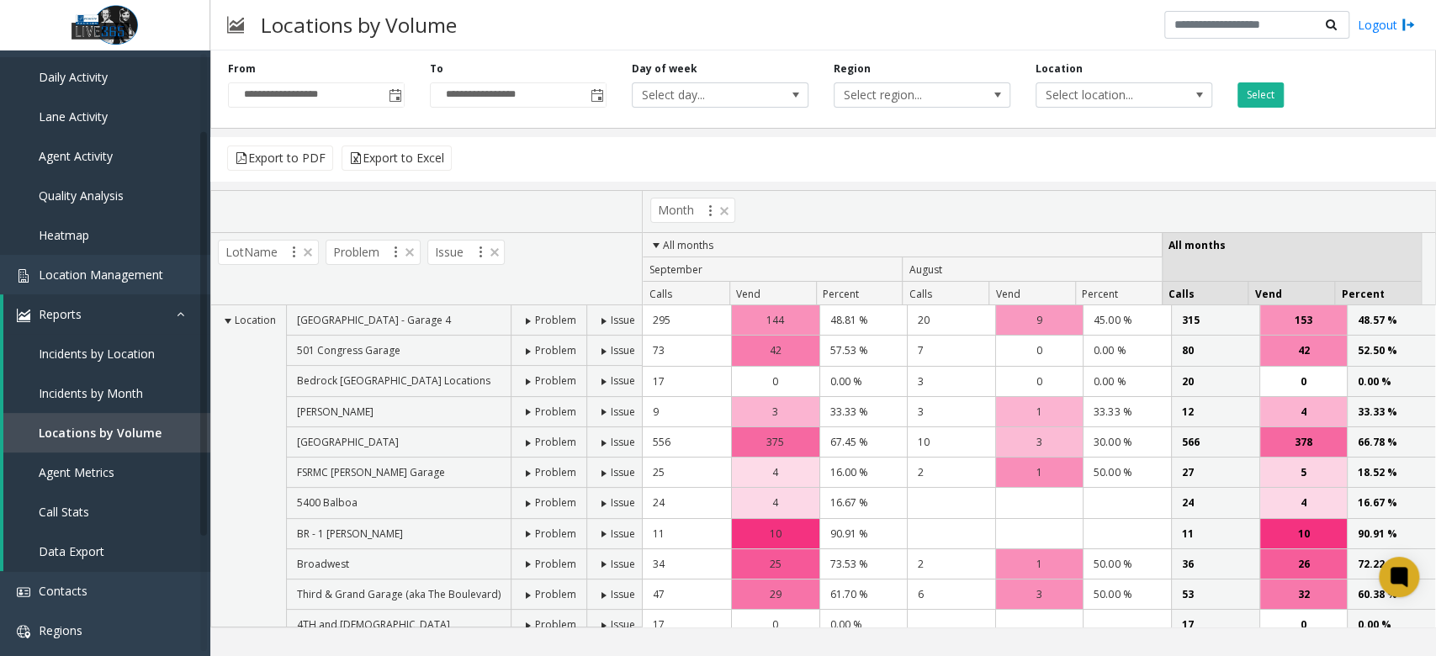
click at [525, 439] on span at bounding box center [528, 443] width 13 height 13
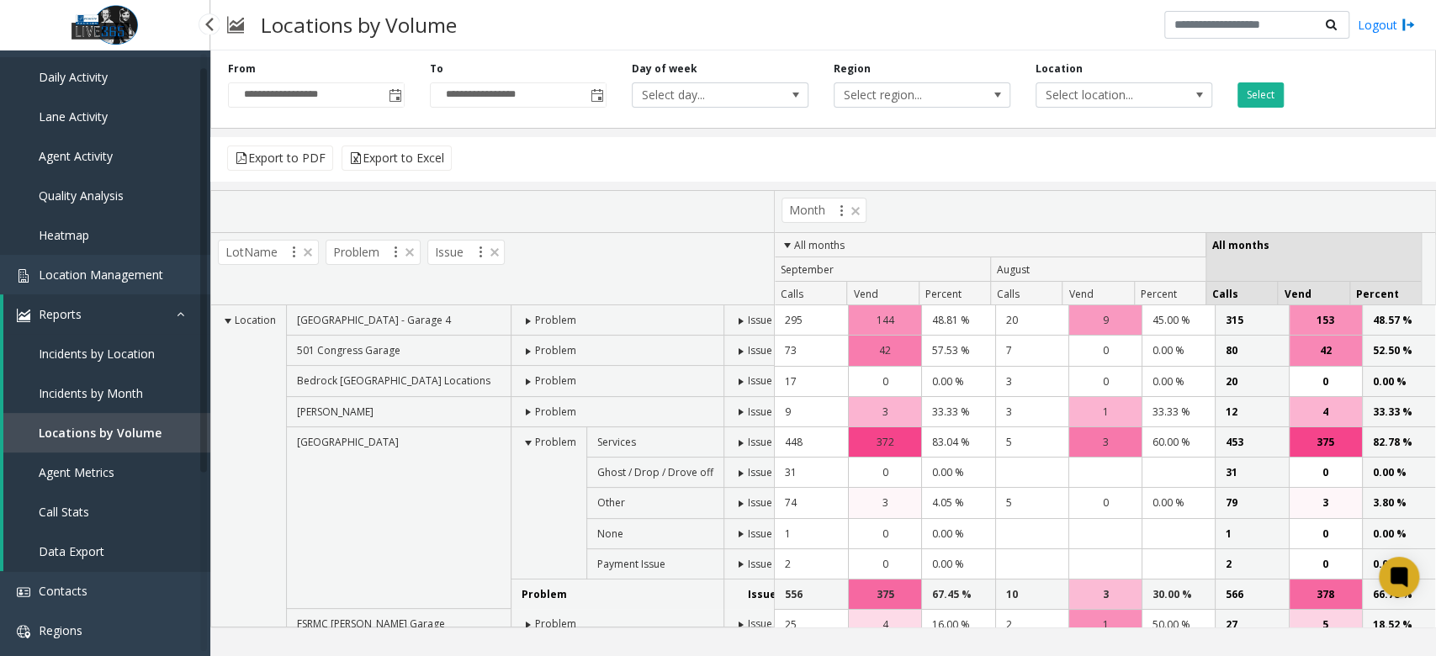
scroll to position [0, 0]
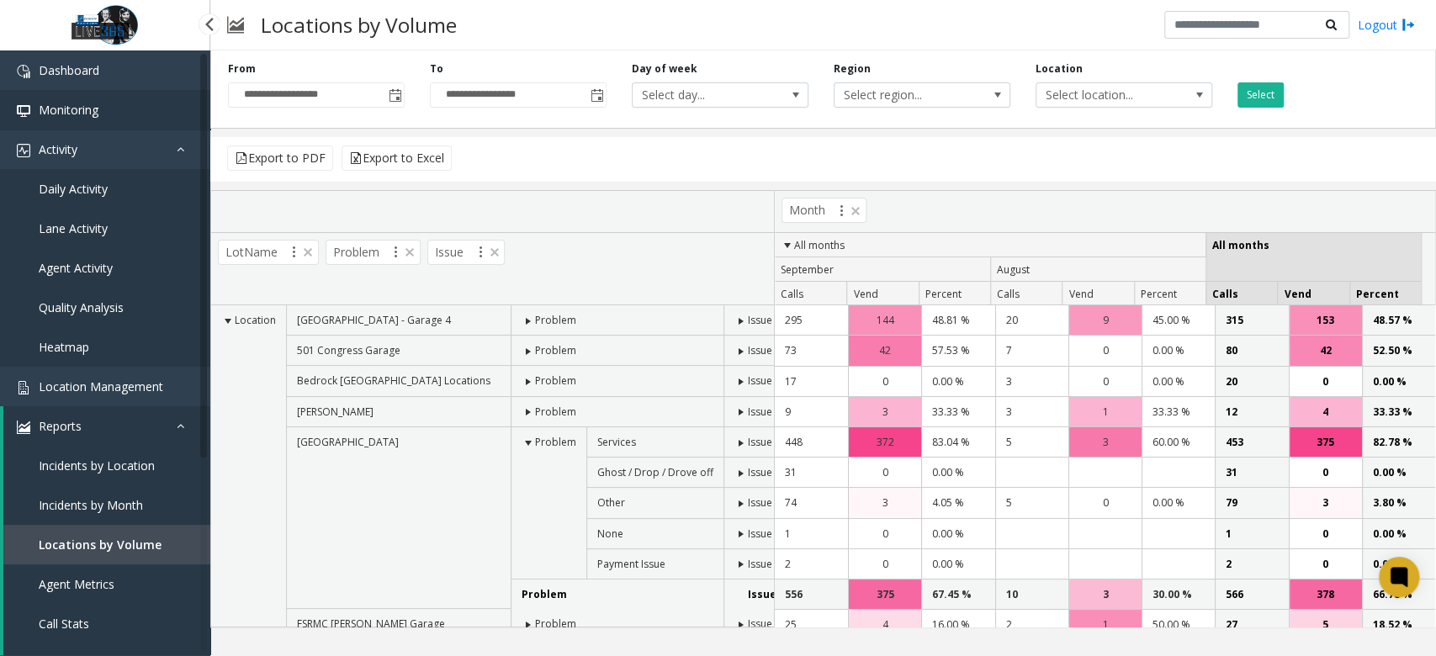
click at [104, 104] on link "Monitoring" at bounding box center [105, 110] width 210 height 40
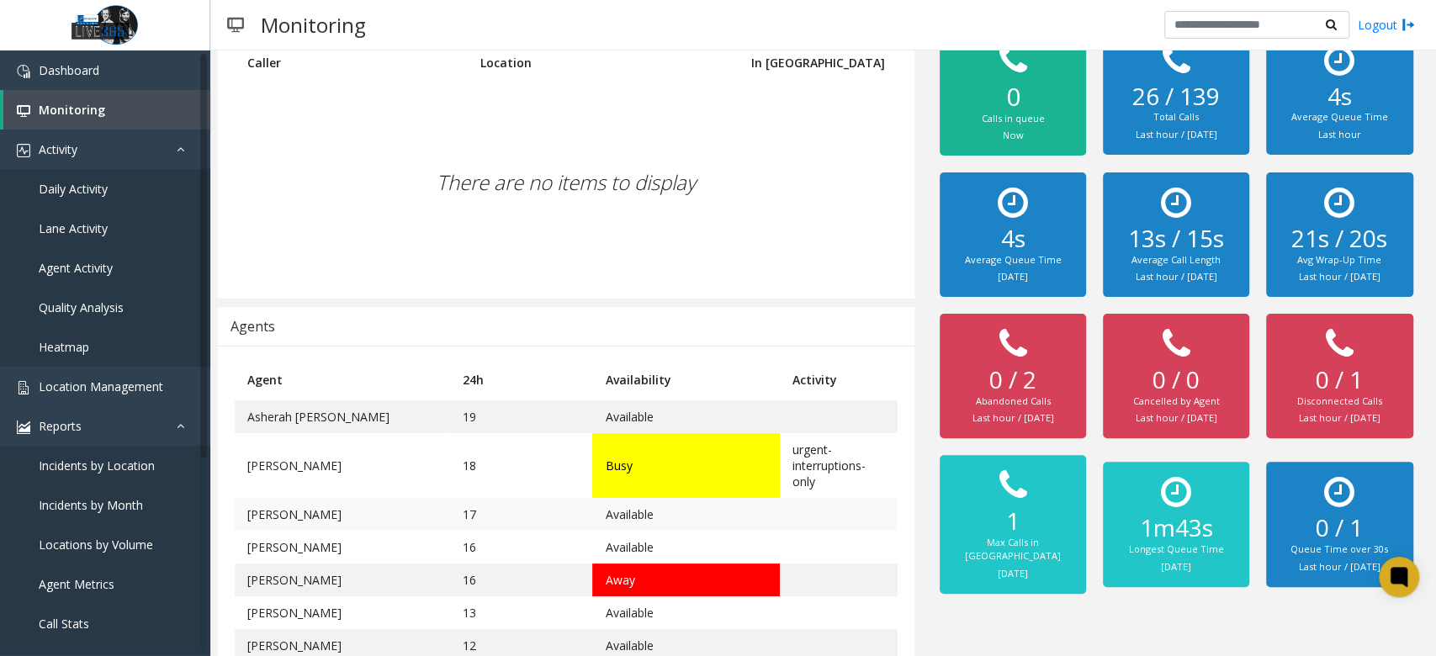
scroll to position [249, 0]
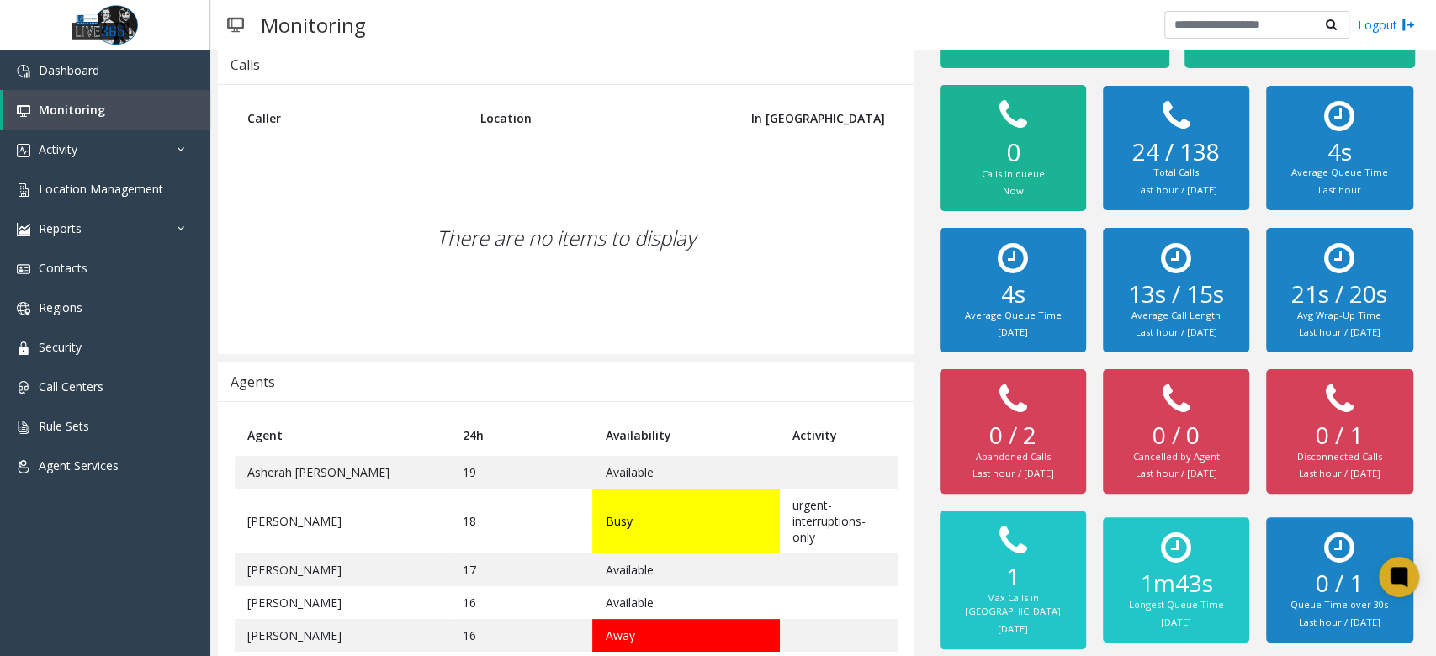
scroll to position [135, 0]
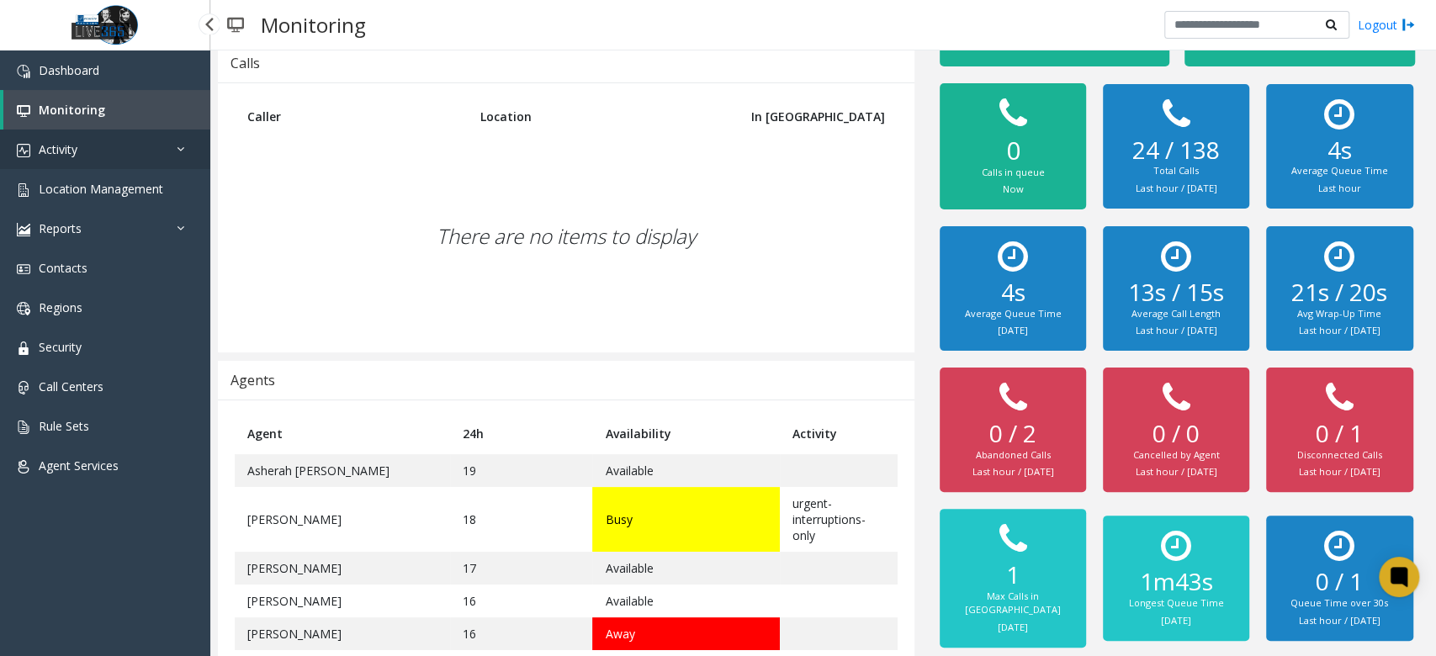
click at [138, 157] on link "Activity" at bounding box center [105, 150] width 210 height 40
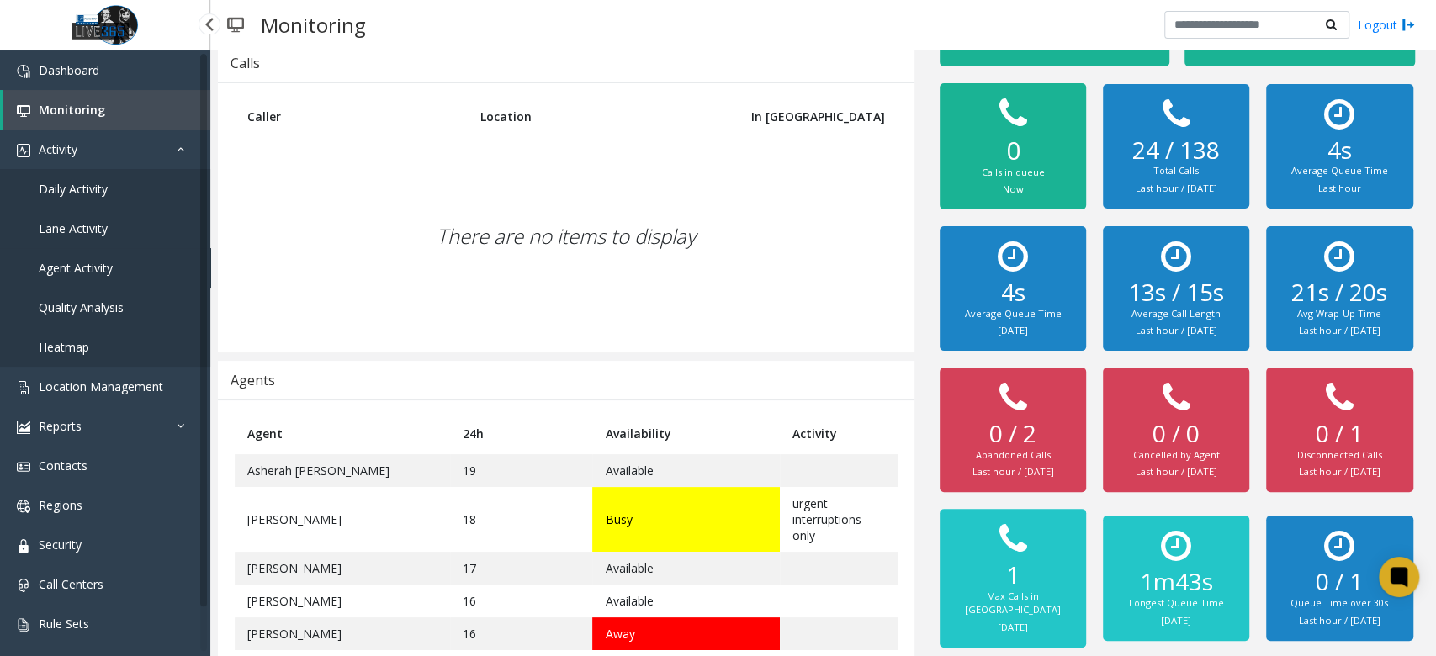
click at [93, 271] on span "Agent Activity" at bounding box center [76, 268] width 74 height 16
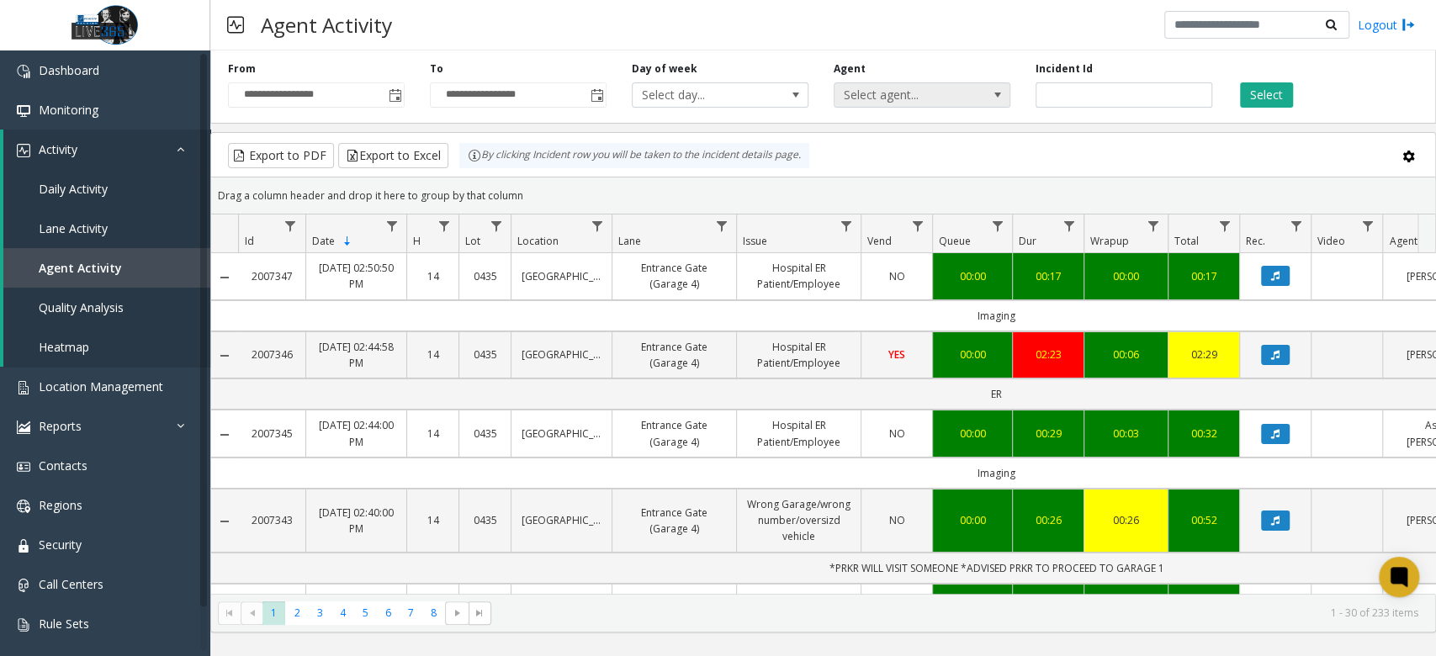
click at [969, 101] on span "Select agent..." at bounding box center [905, 95] width 140 height 24
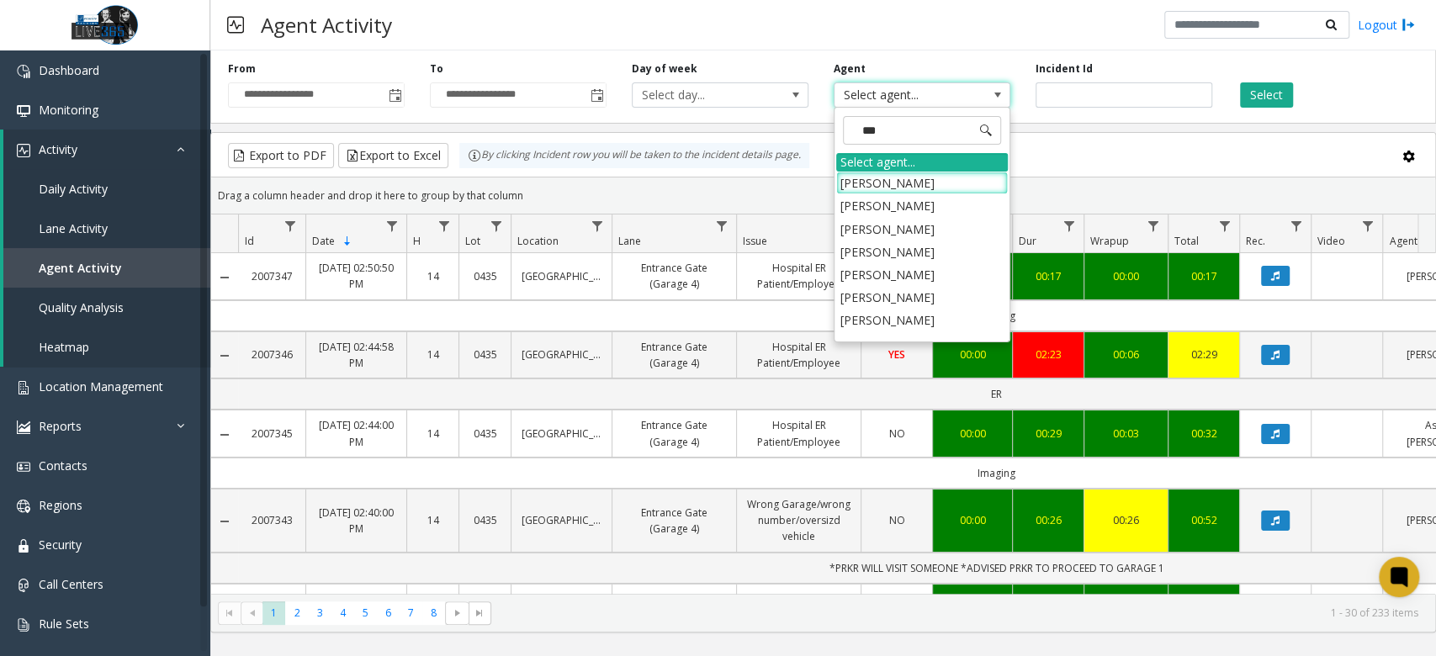
type input "****"
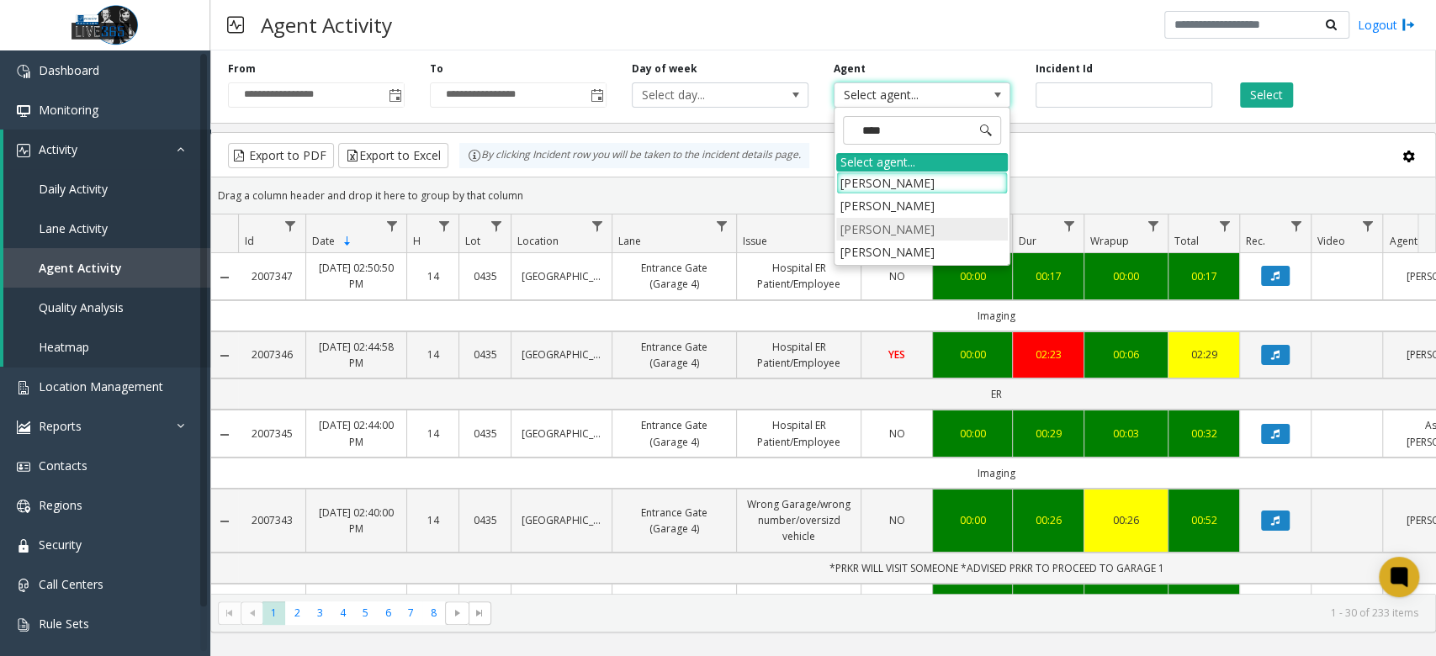
click at [932, 232] on li "[PERSON_NAME]" at bounding box center [922, 229] width 172 height 23
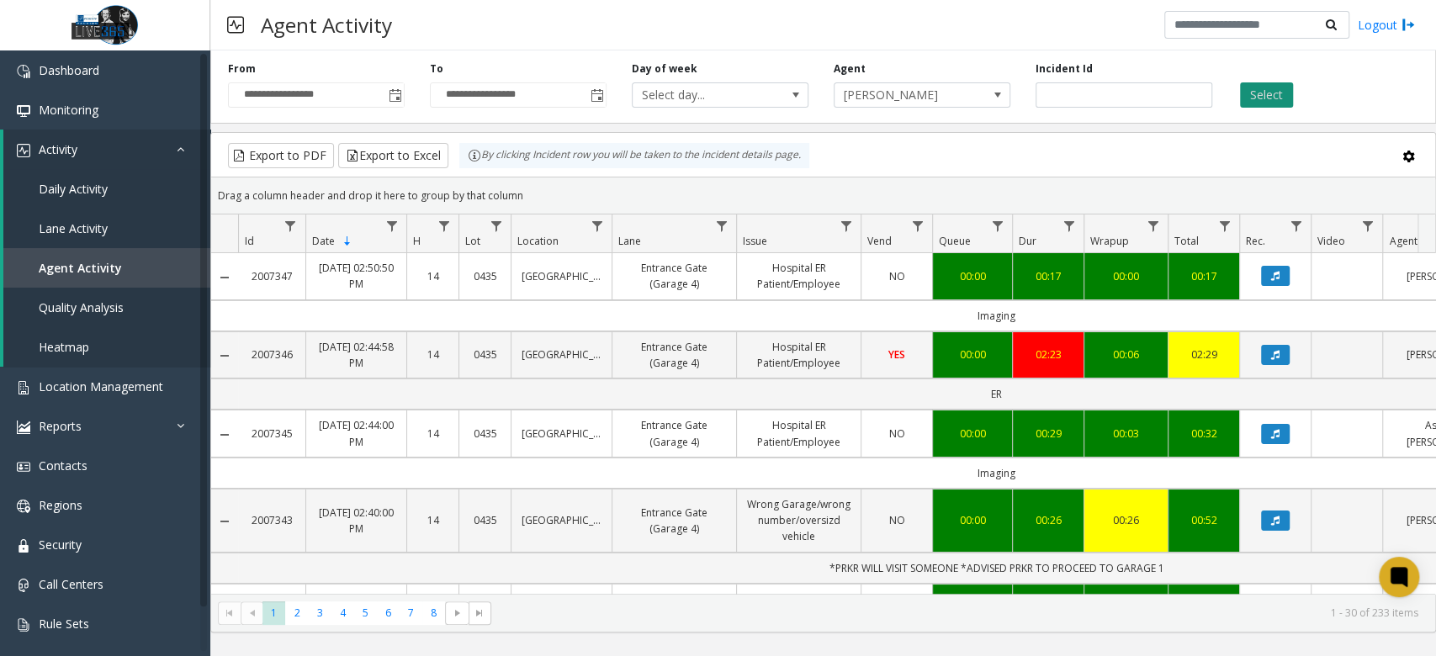
click at [1272, 93] on button "Select" at bounding box center [1266, 94] width 53 height 25
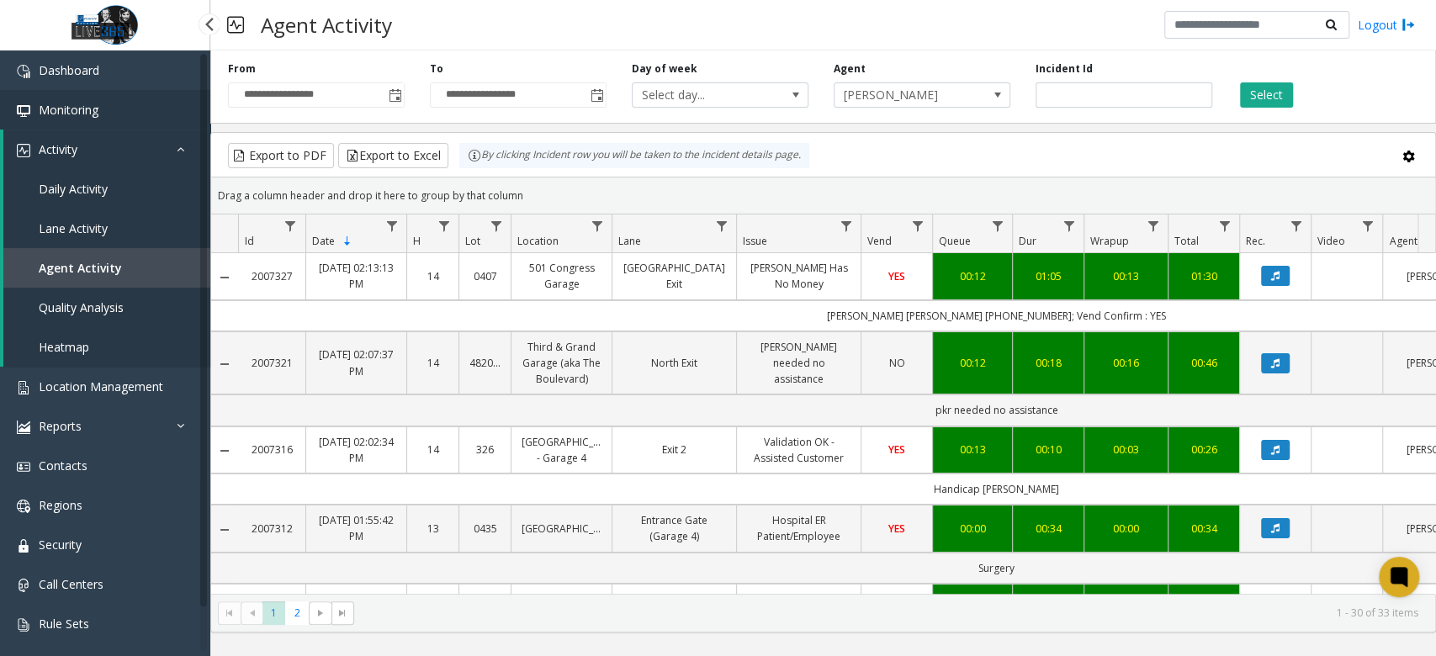
click at [128, 114] on link "Monitoring" at bounding box center [105, 110] width 210 height 40
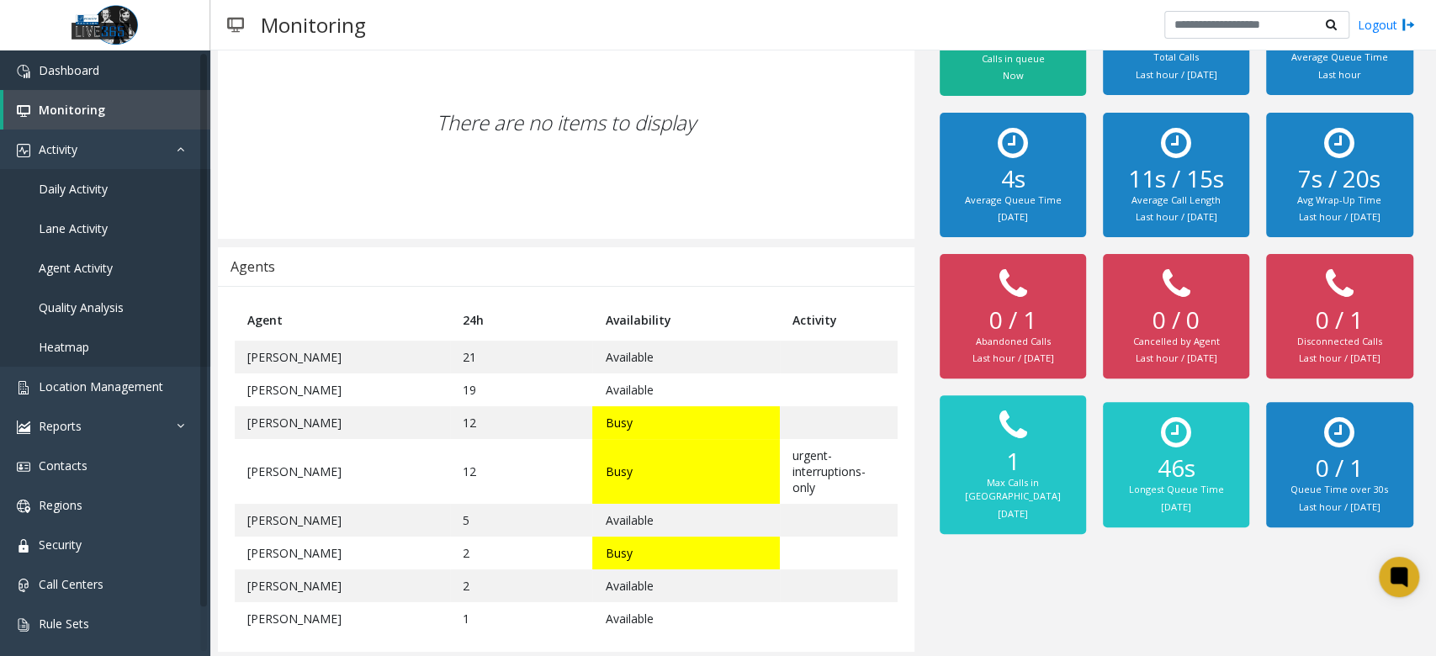
scroll to position [249, 0]
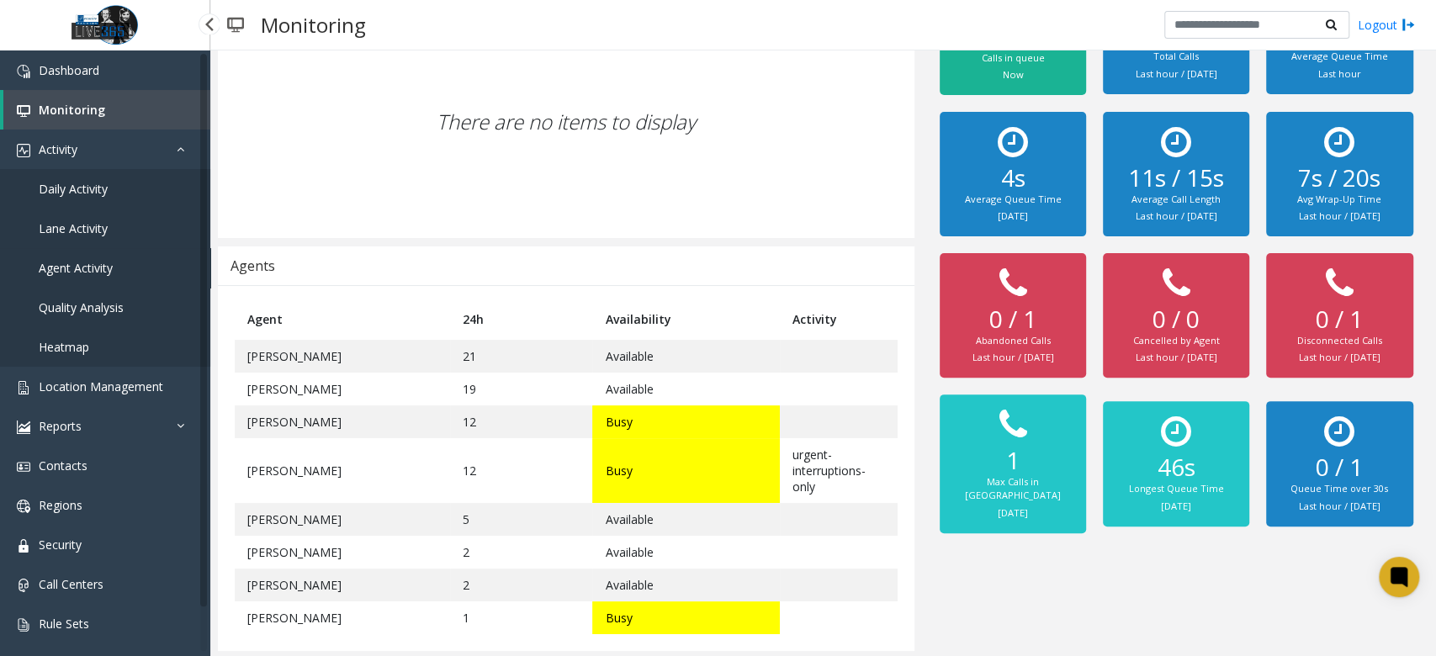
click at [108, 269] on span "Agent Activity" at bounding box center [76, 268] width 74 height 16
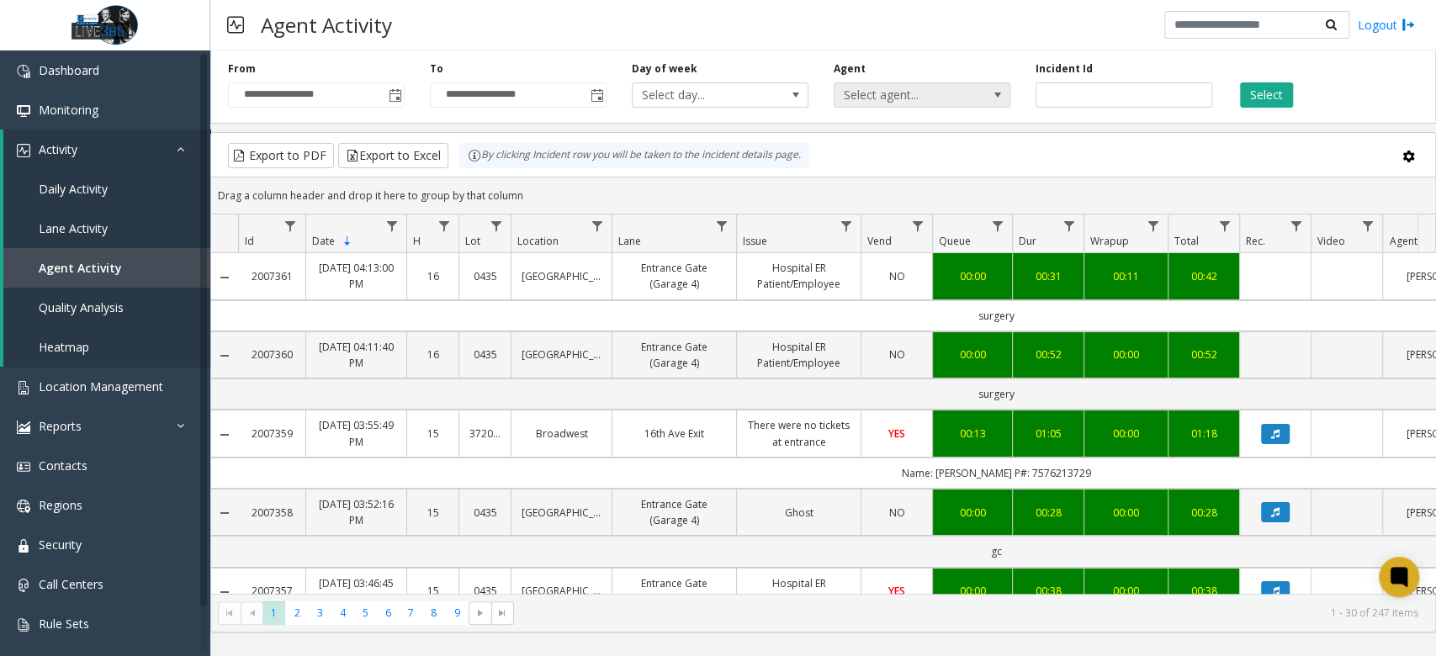
click at [904, 100] on span "Select agent..." at bounding box center [905, 95] width 140 height 24
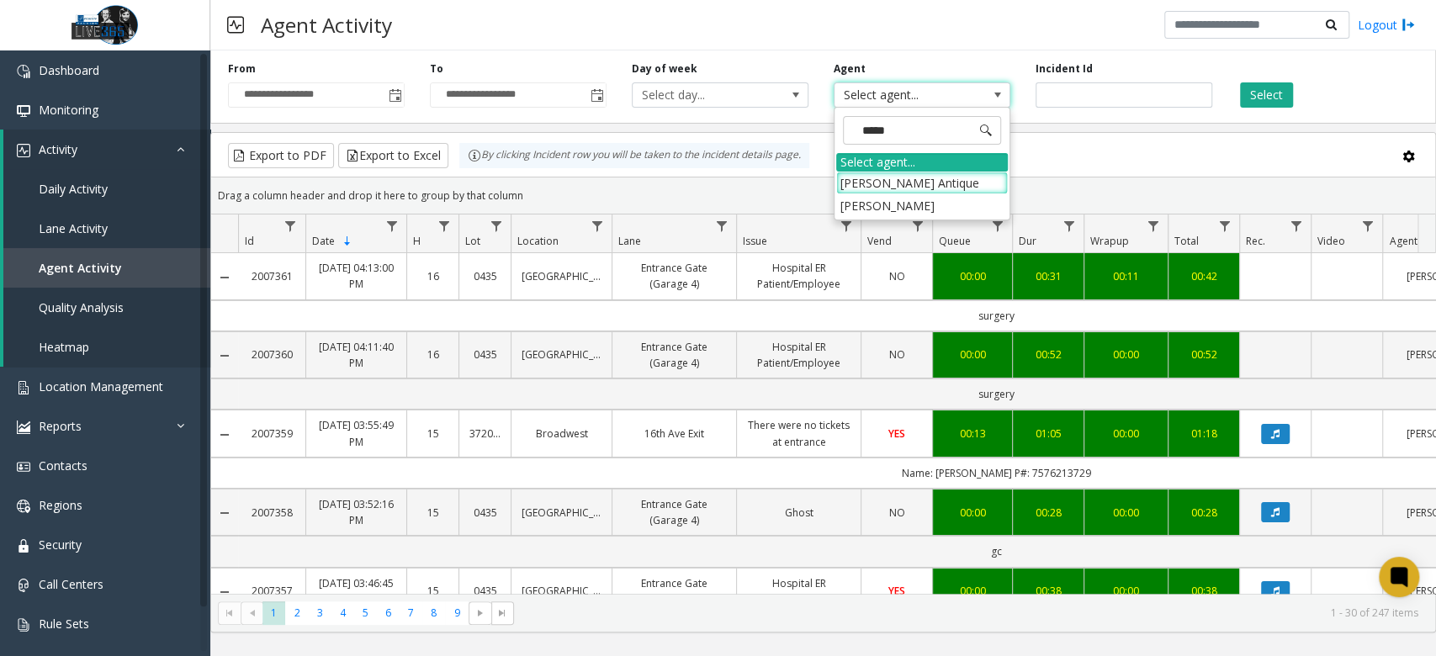
type input "******"
click at [920, 199] on li "[PERSON_NAME]" at bounding box center [922, 205] width 172 height 23
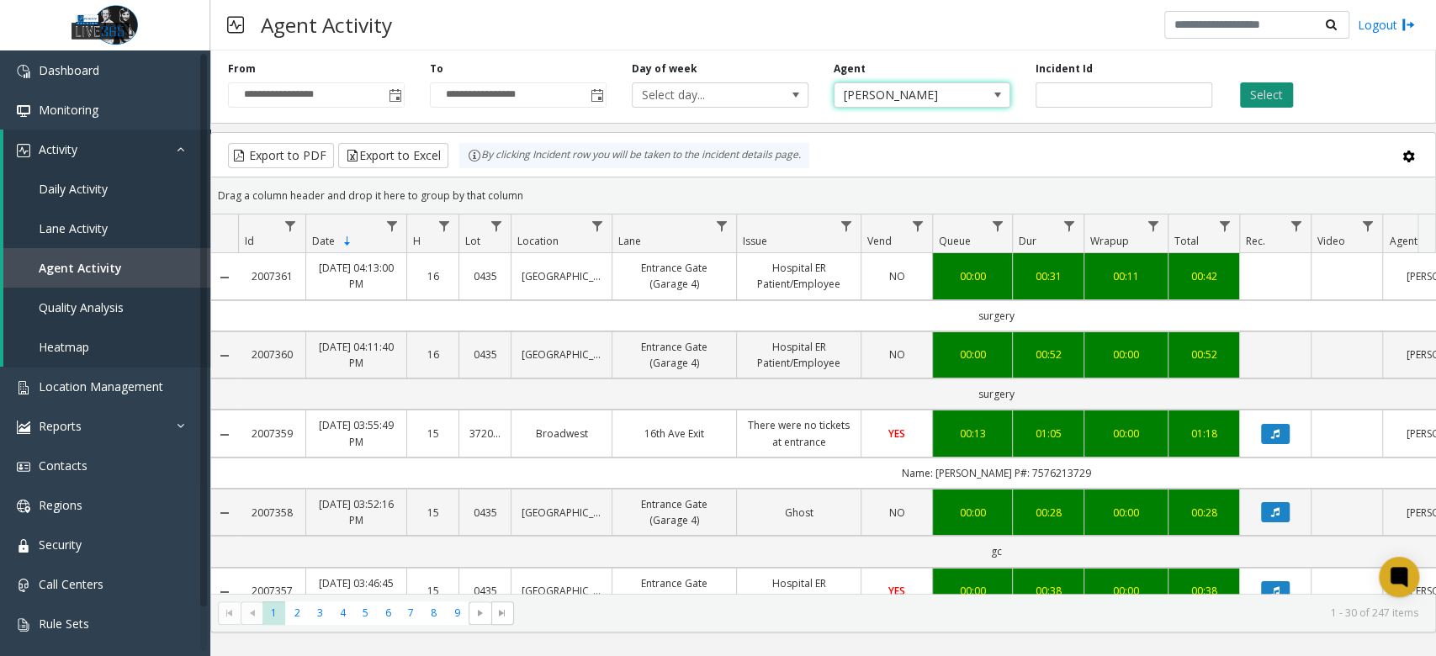
click at [1272, 88] on button "Select" at bounding box center [1266, 94] width 53 height 25
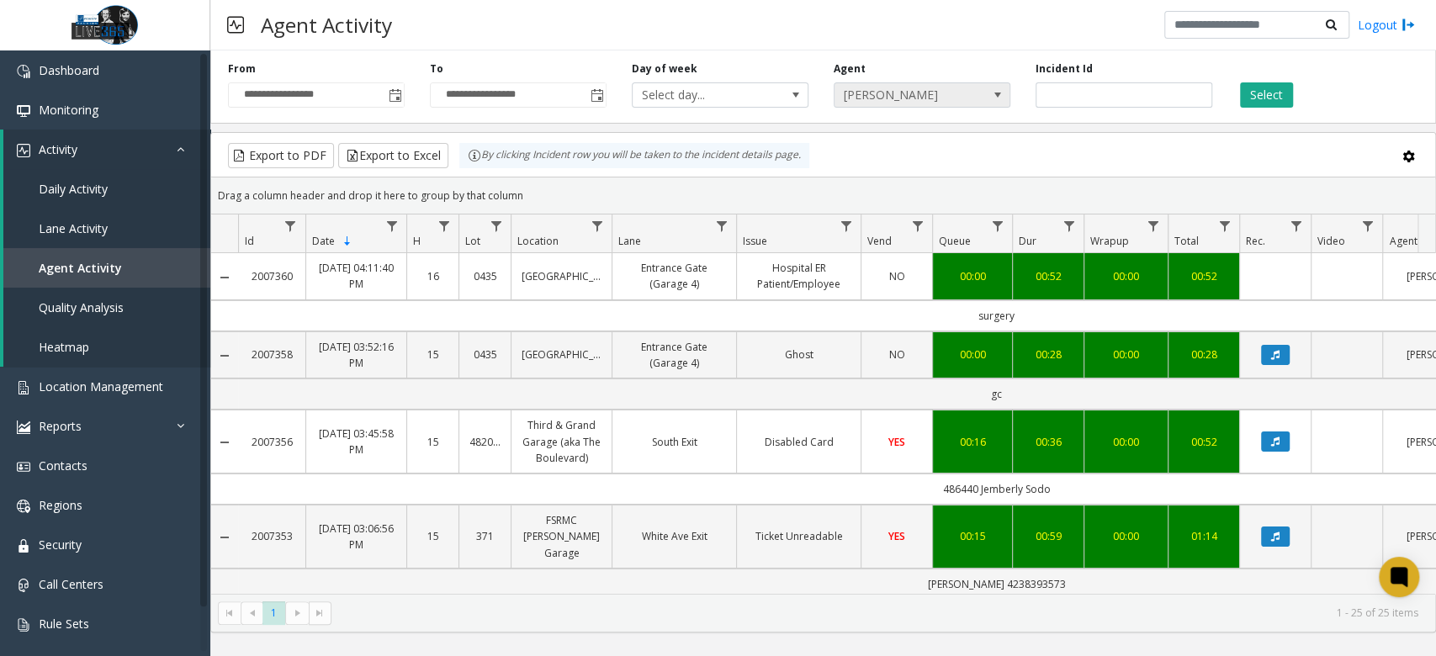
click at [919, 86] on span "[PERSON_NAME]" at bounding box center [905, 95] width 140 height 24
type input "*****"
click at [1279, 85] on button "Select" at bounding box center [1266, 94] width 53 height 25
